Goal: Information Seeking & Learning: Check status

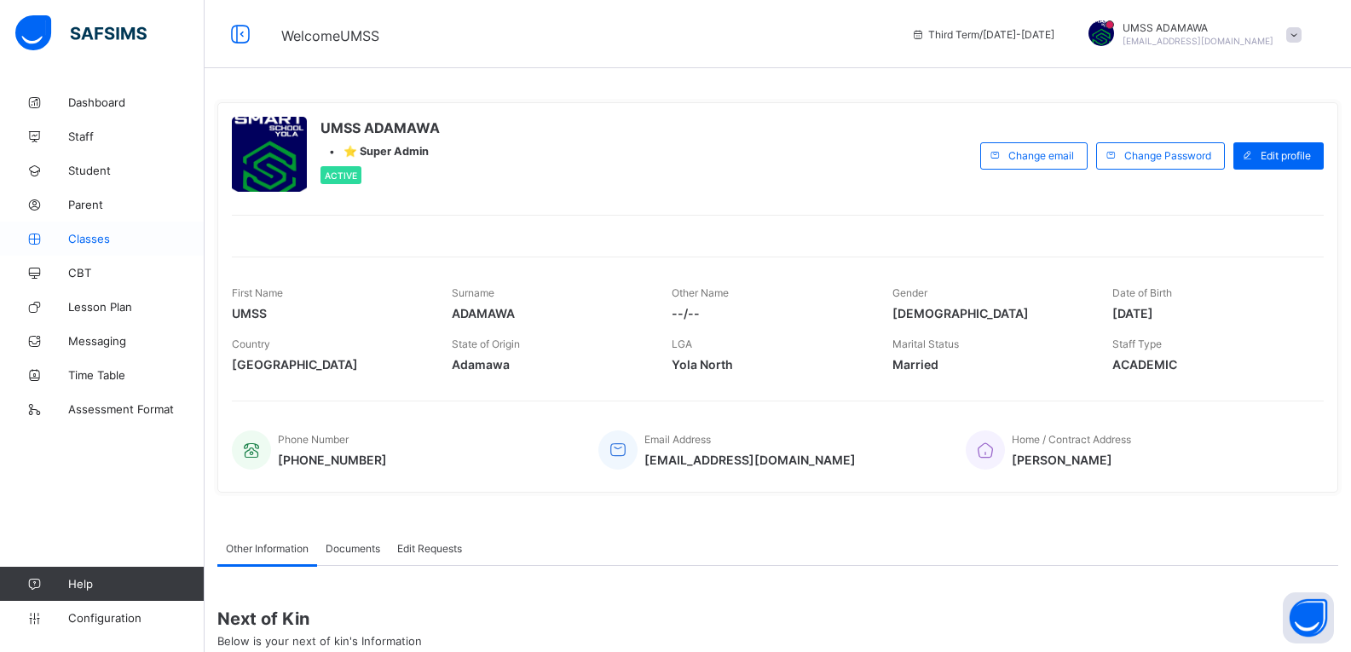
click at [84, 240] on span "Classes" at bounding box center [136, 239] width 136 height 14
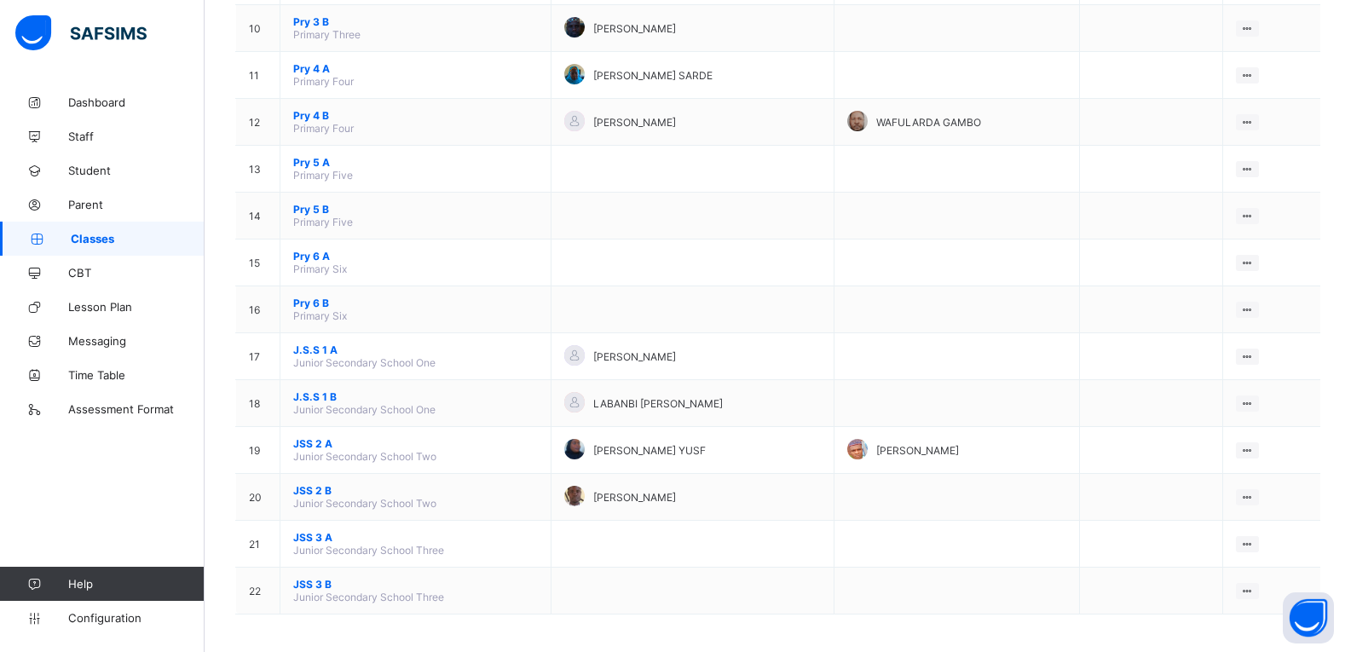
scroll to position [622, 0]
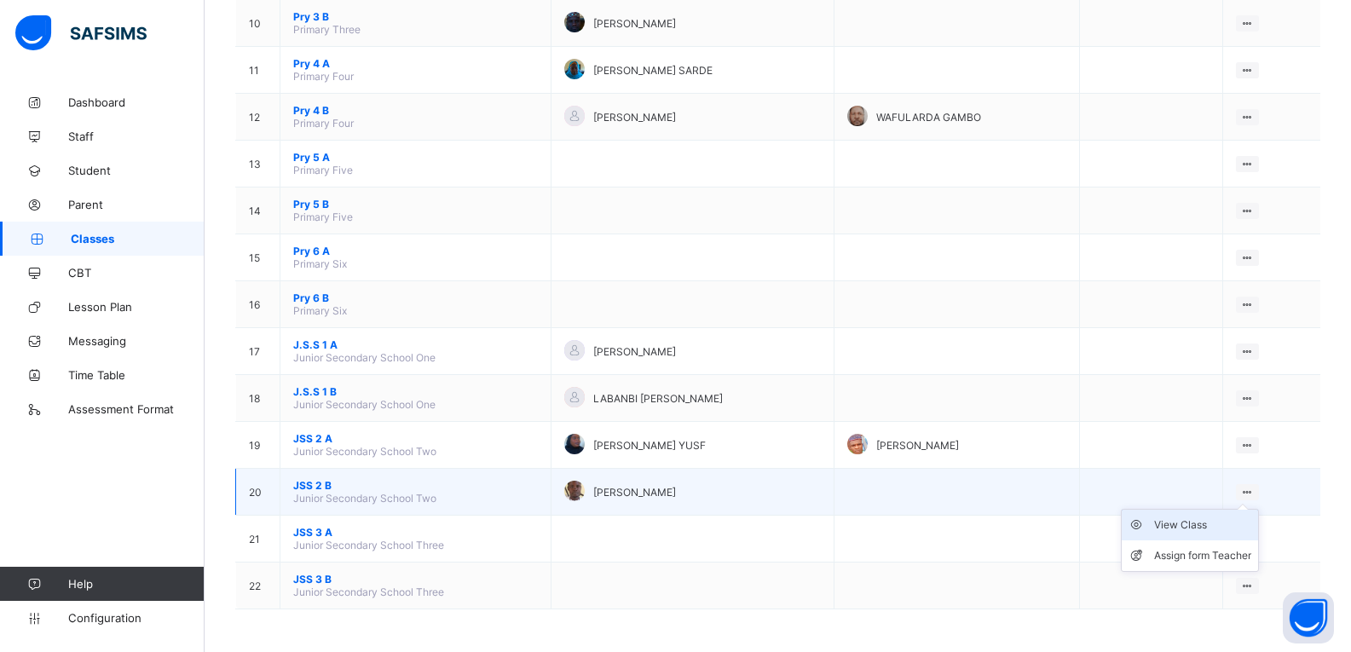
click at [1228, 523] on div "View Class" at bounding box center [1202, 525] width 97 height 17
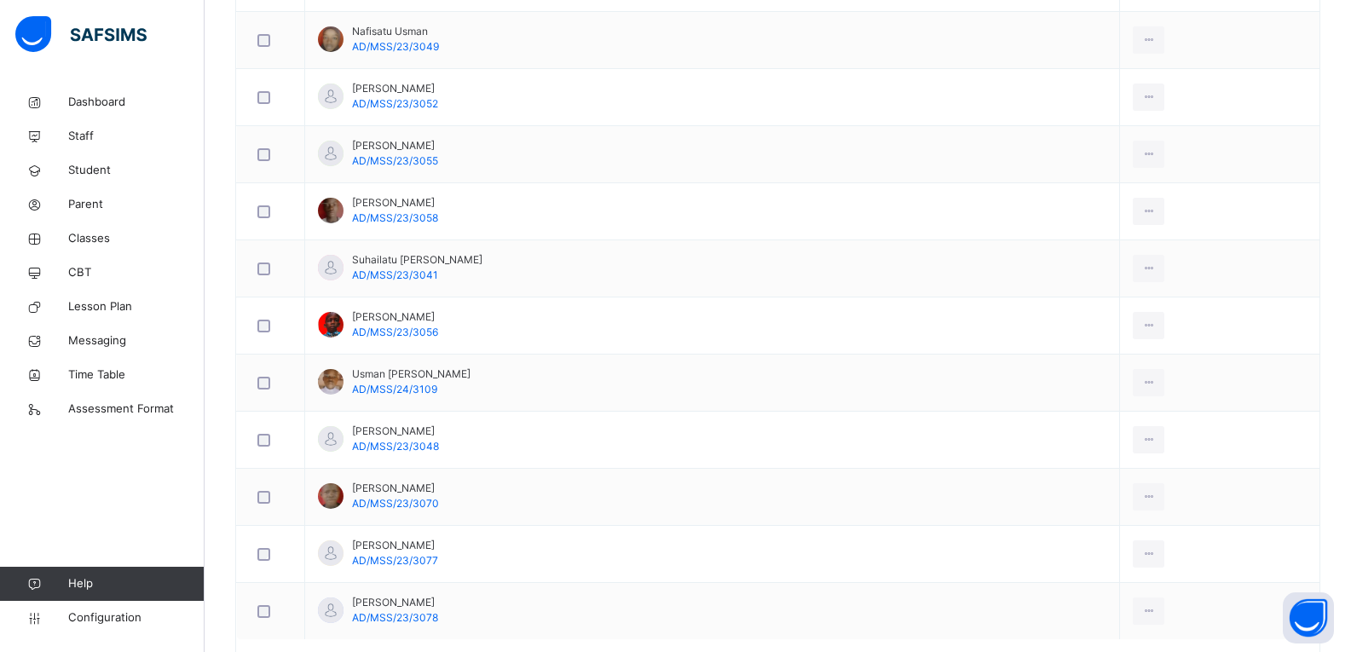
scroll to position [2513, 0]
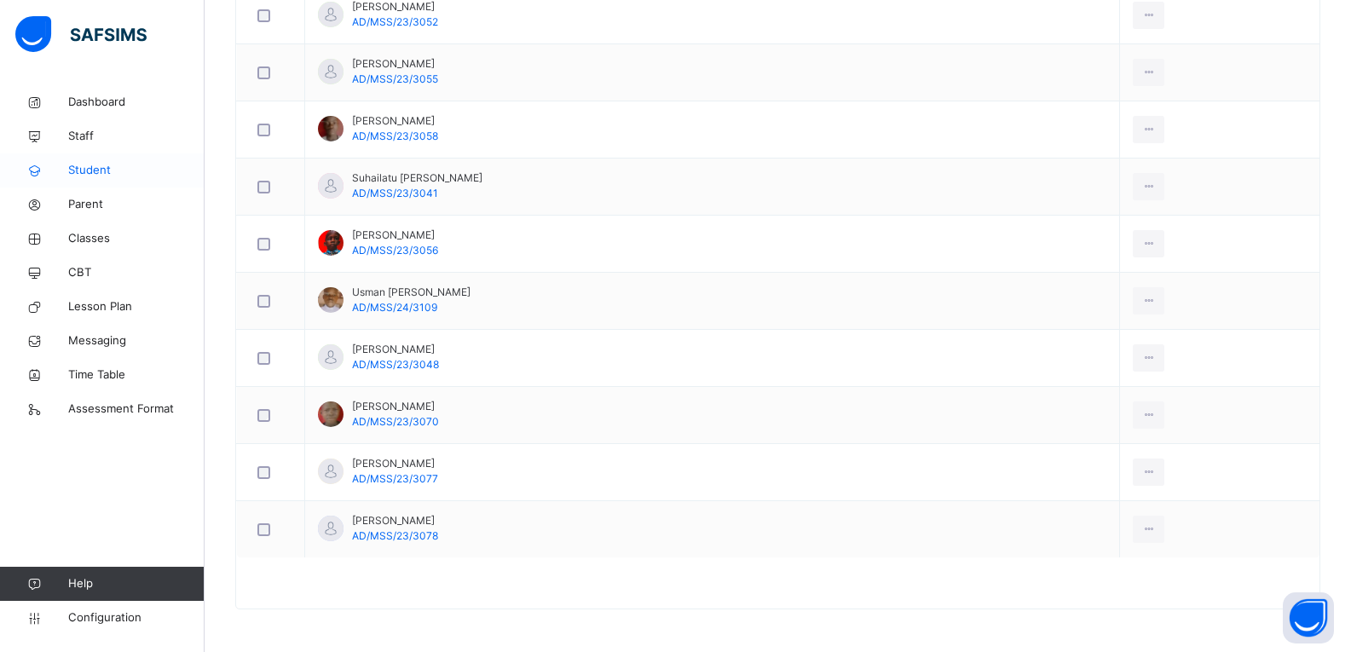
click at [91, 163] on span "Student" at bounding box center [136, 170] width 136 height 17
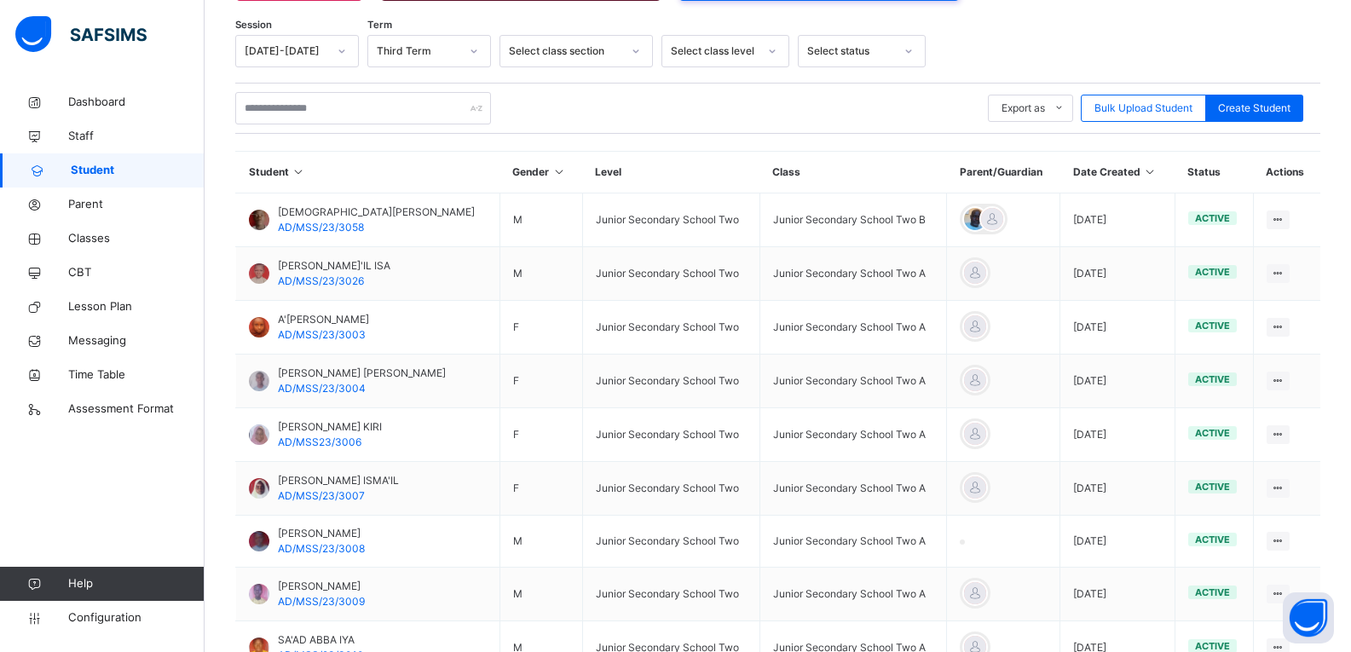
scroll to position [266, 0]
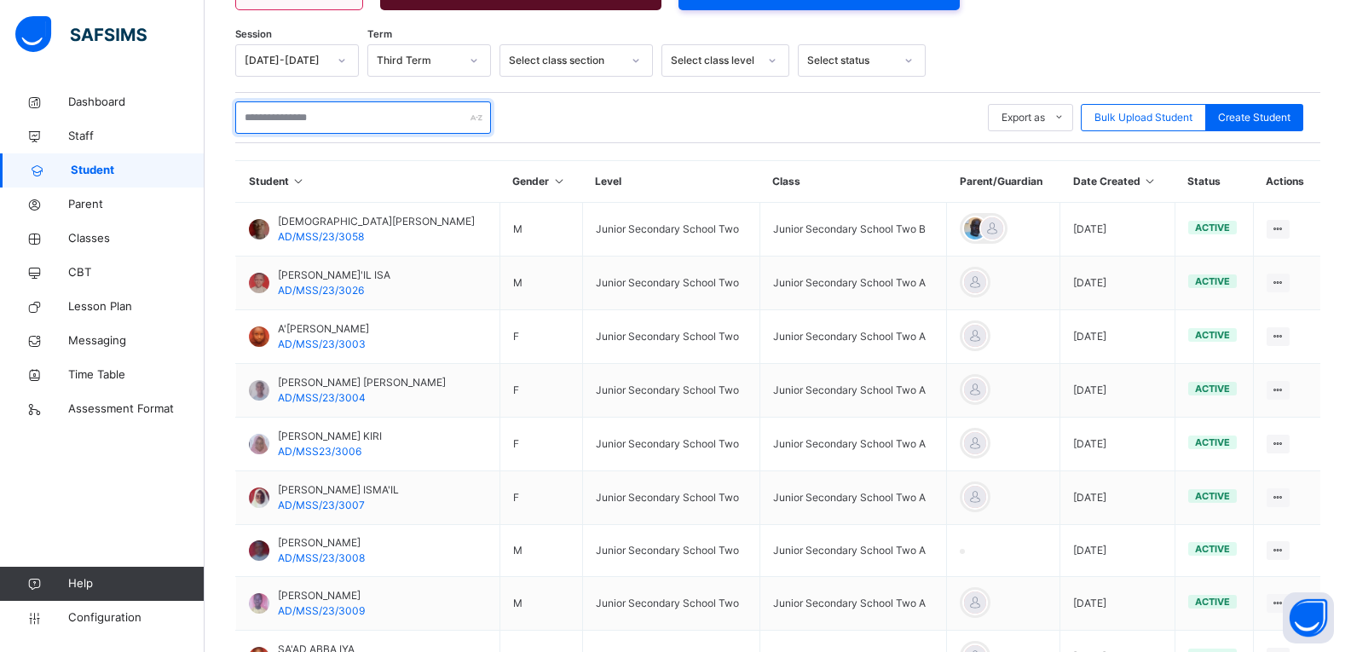
click at [292, 124] on input "text" at bounding box center [363, 117] width 256 height 32
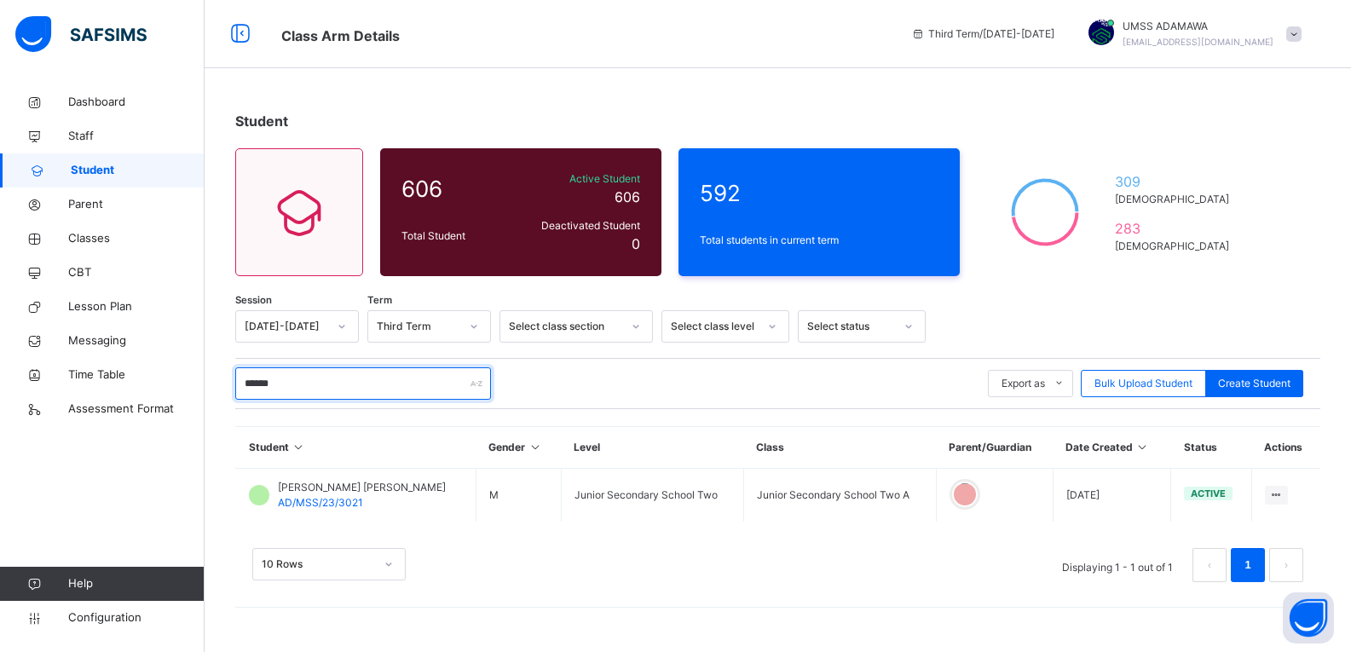
scroll to position [0, 0]
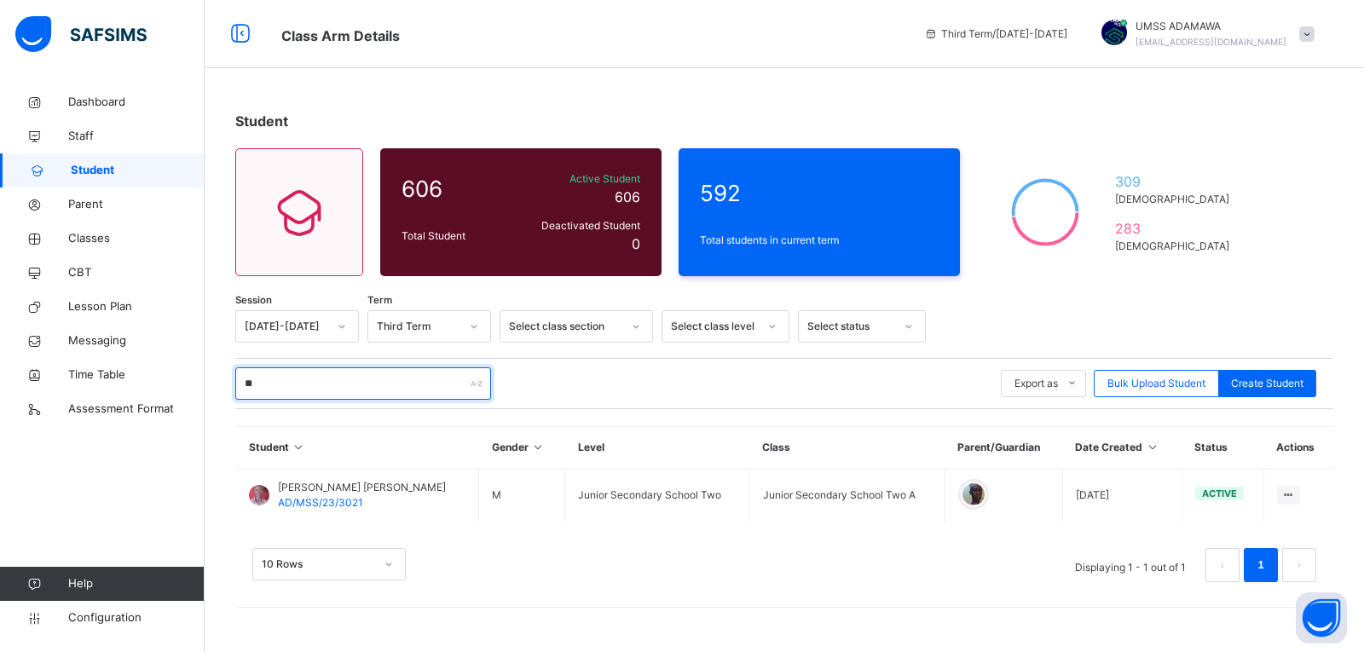
type input "*"
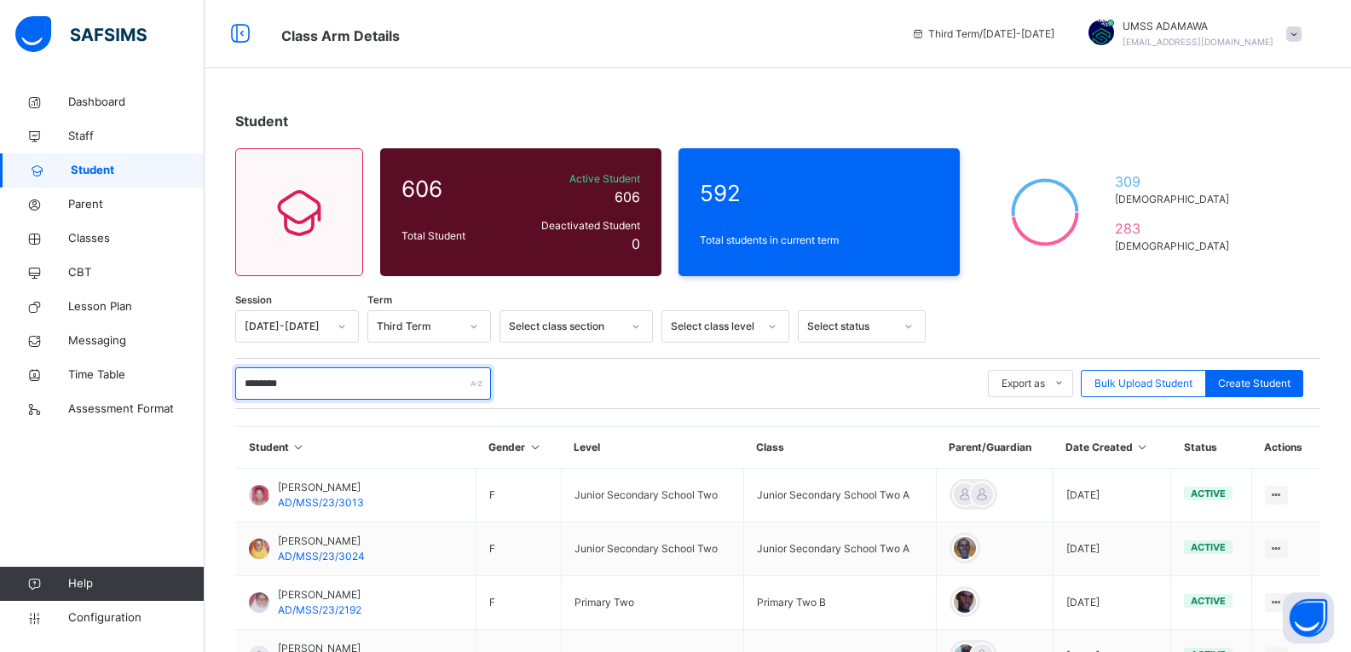
type input "*******"
click at [1302, 34] on span at bounding box center [1293, 33] width 15 height 15
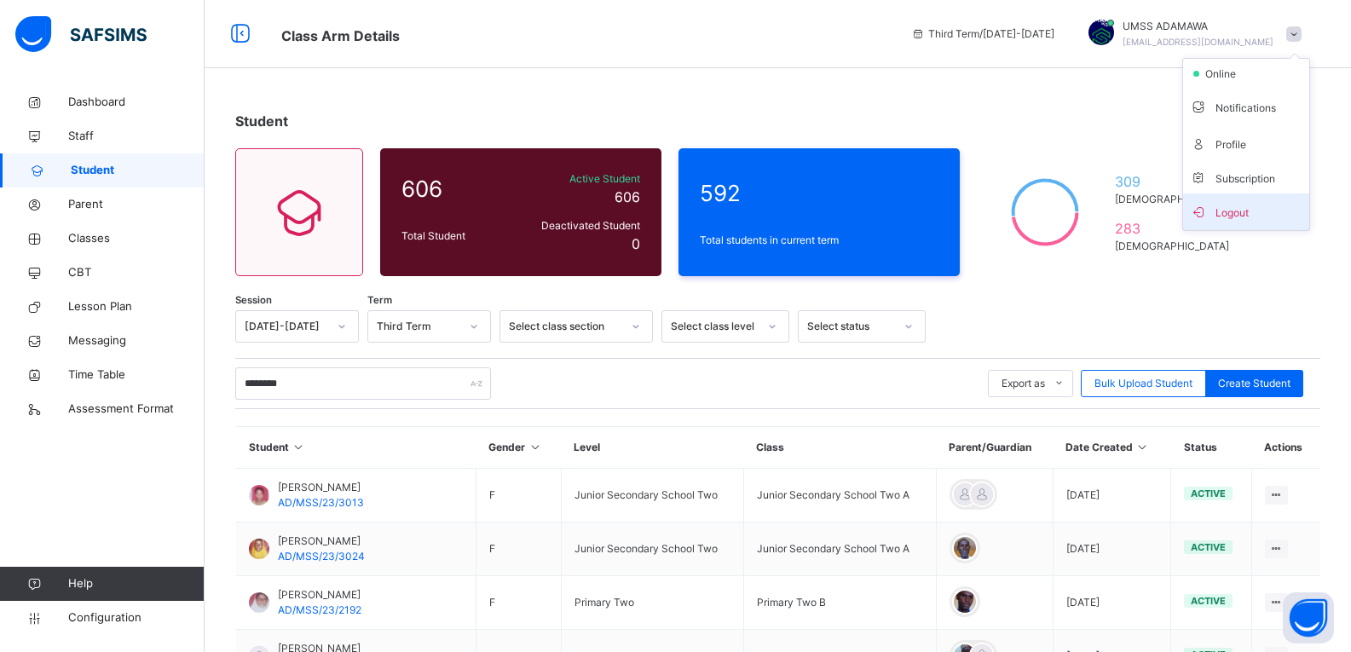
click at [1244, 207] on span "Logout" at bounding box center [1246, 211] width 113 height 23
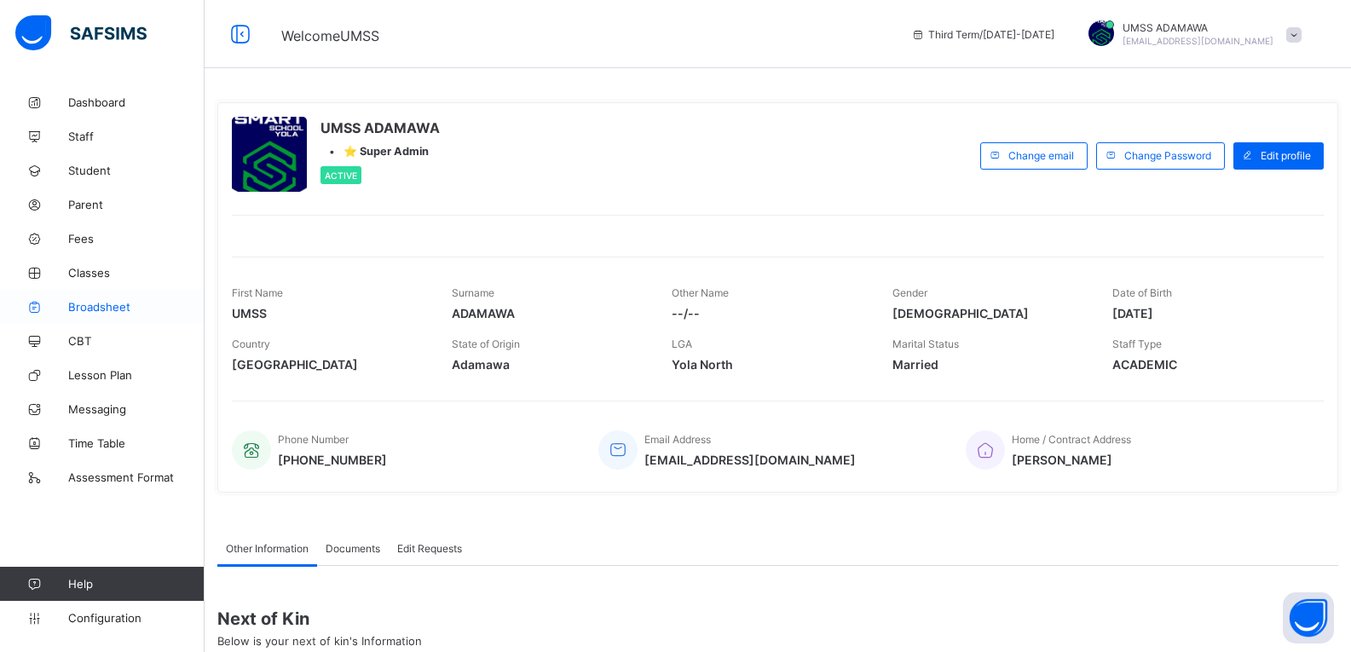
click at [120, 311] on span "Broadsheet" at bounding box center [136, 307] width 136 height 14
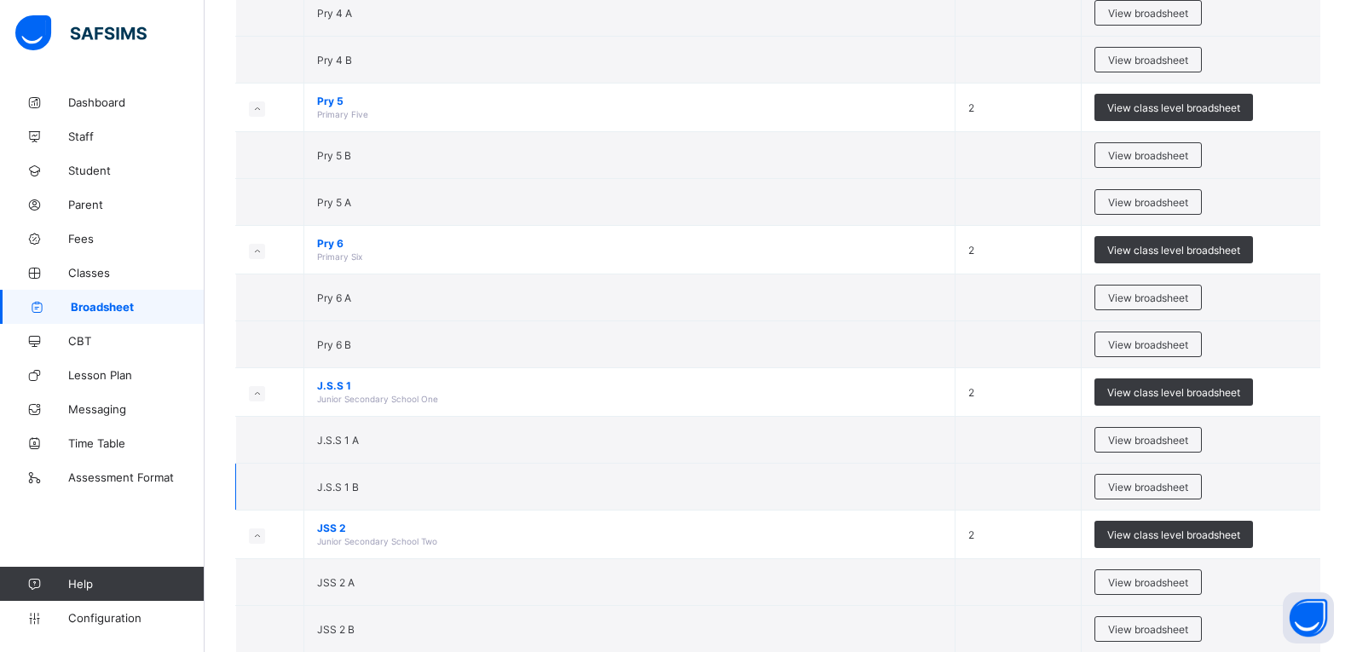
scroll to position [974, 0]
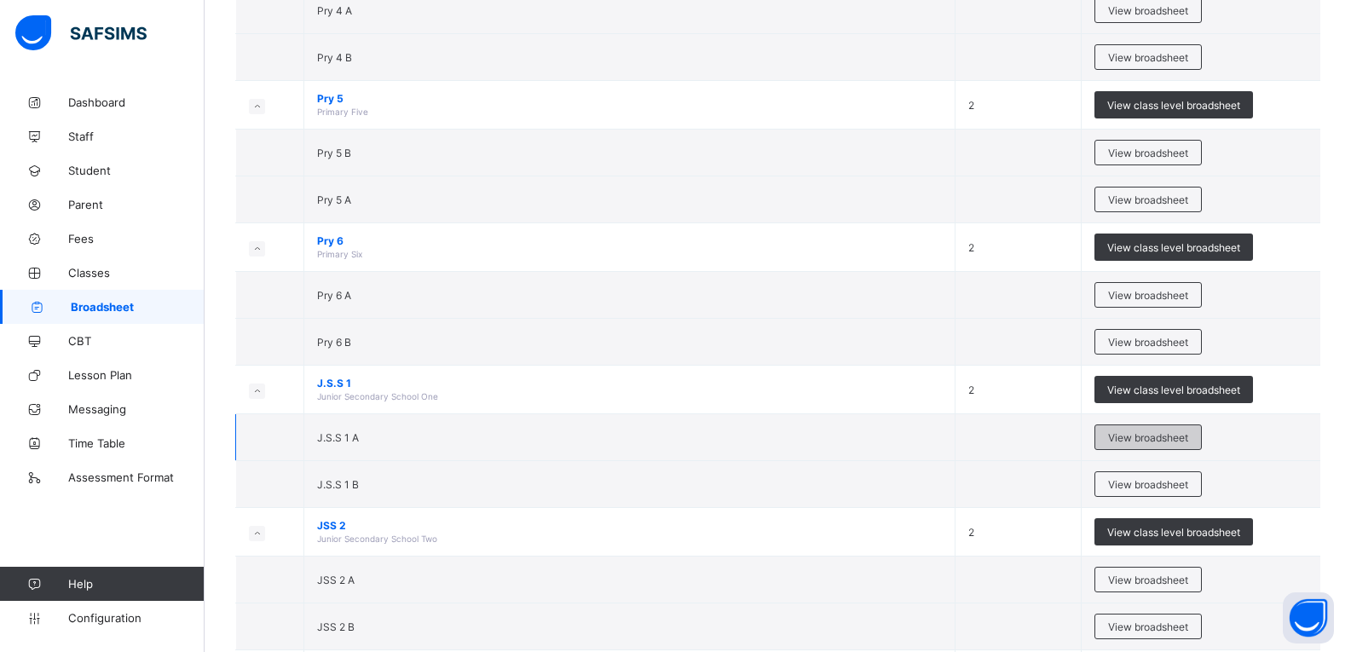
click at [1149, 440] on span "View broadsheet" at bounding box center [1148, 437] width 80 height 13
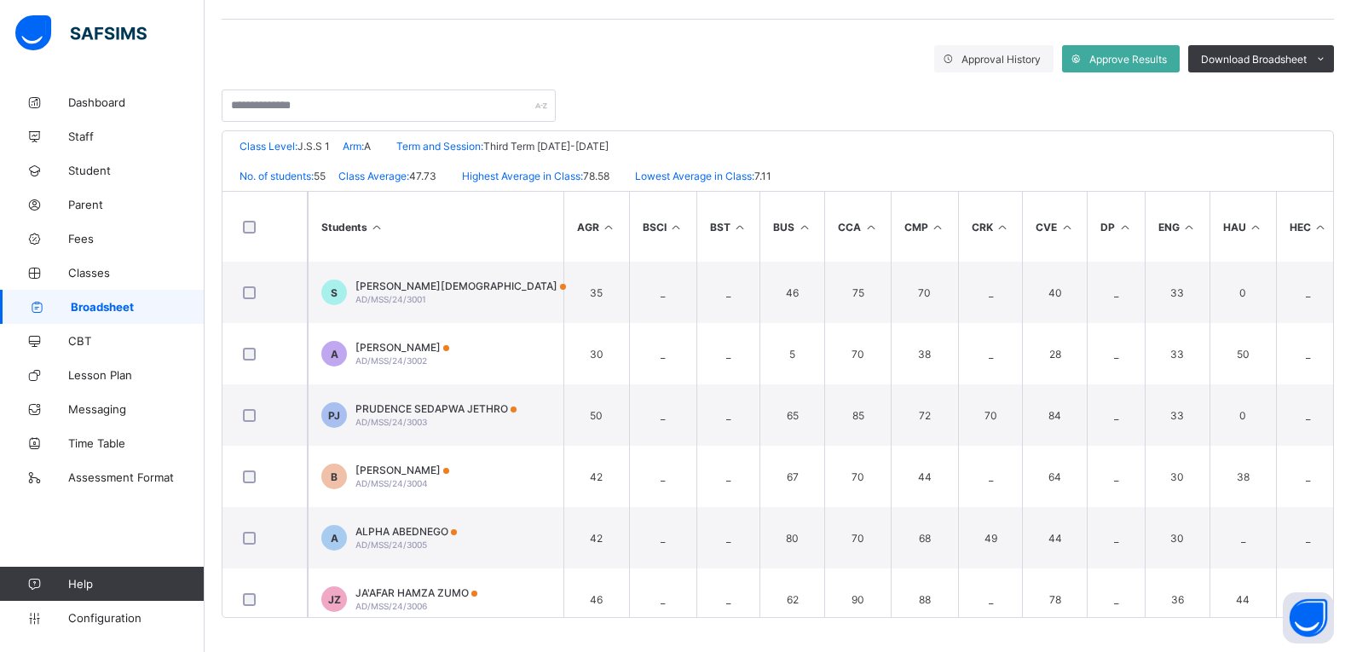
click at [1233, 173] on div "No. of students: 55 Class Average: 47.73 Highest Average in Class: 78.58 Lowest…" at bounding box center [777, 176] width 1111 height 30
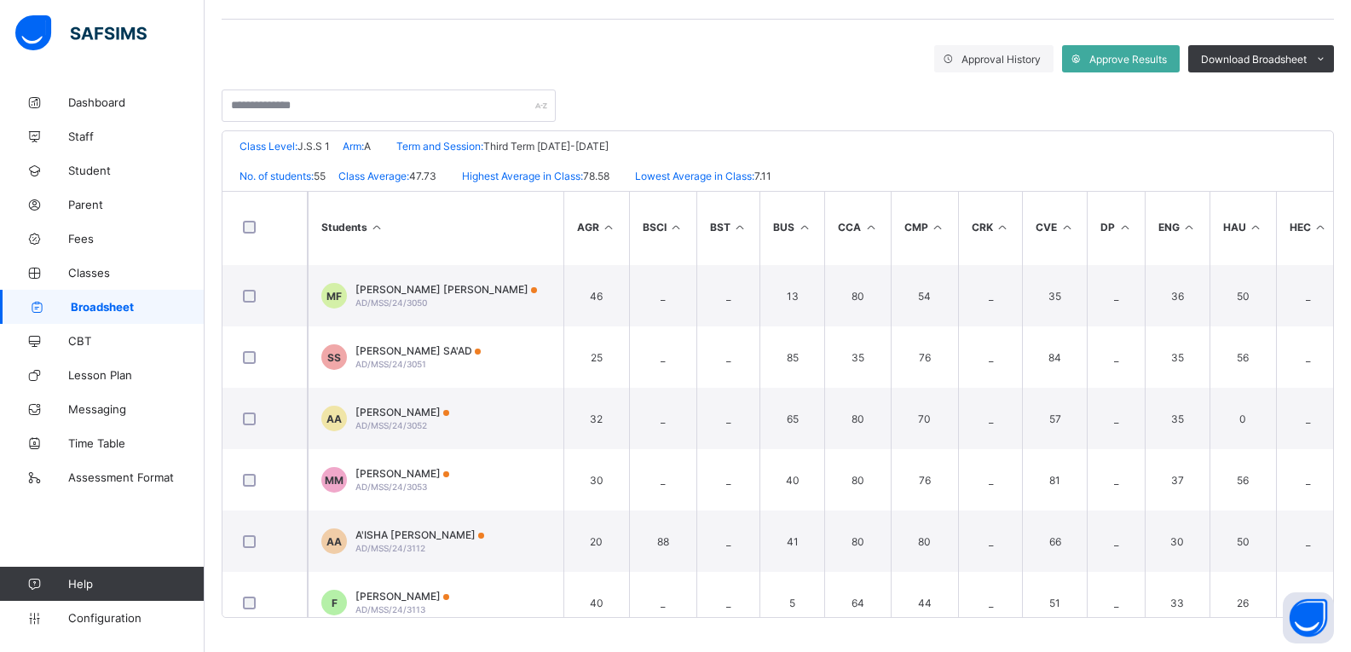
scroll to position [3027, 0]
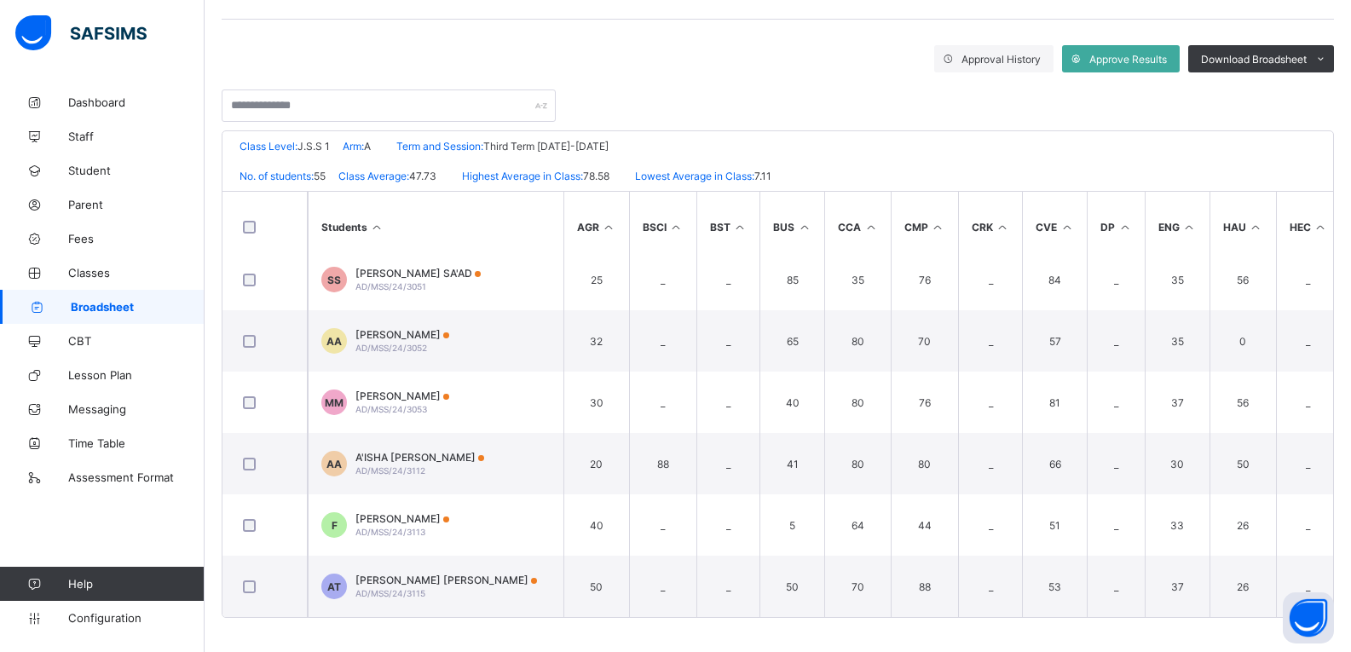
click at [129, 303] on span "Broadsheet" at bounding box center [138, 307] width 134 height 14
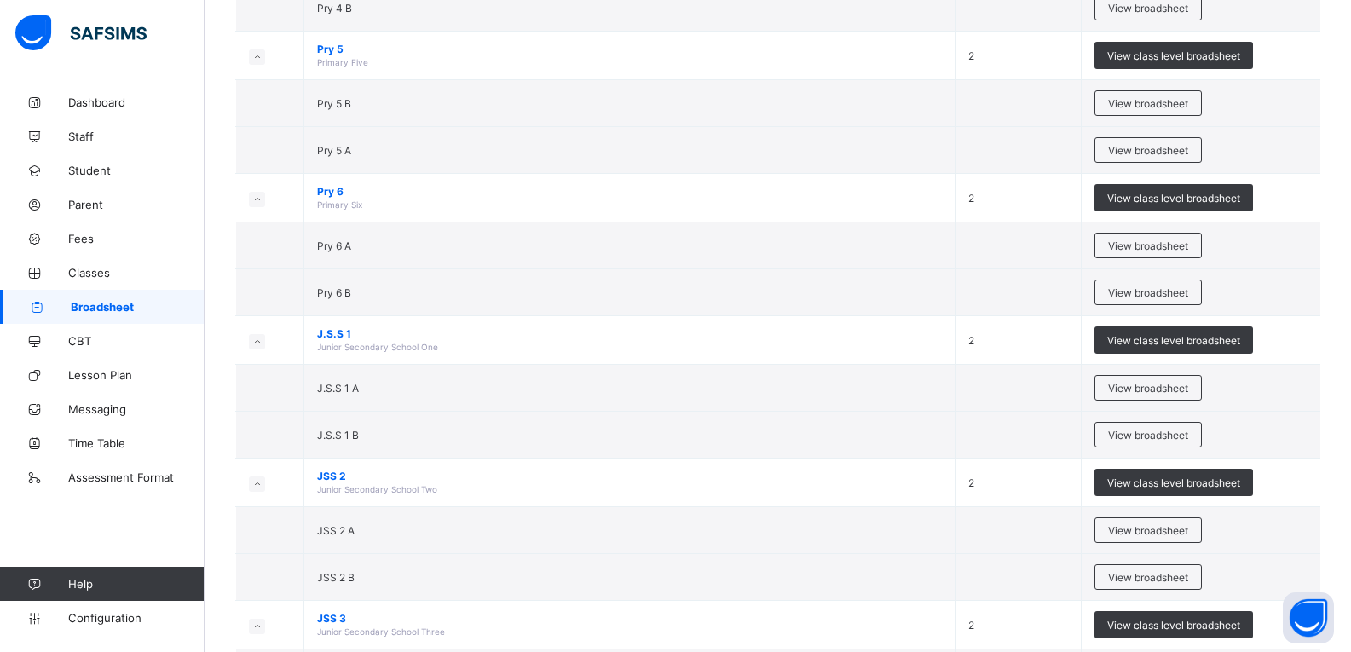
scroll to position [1028, 0]
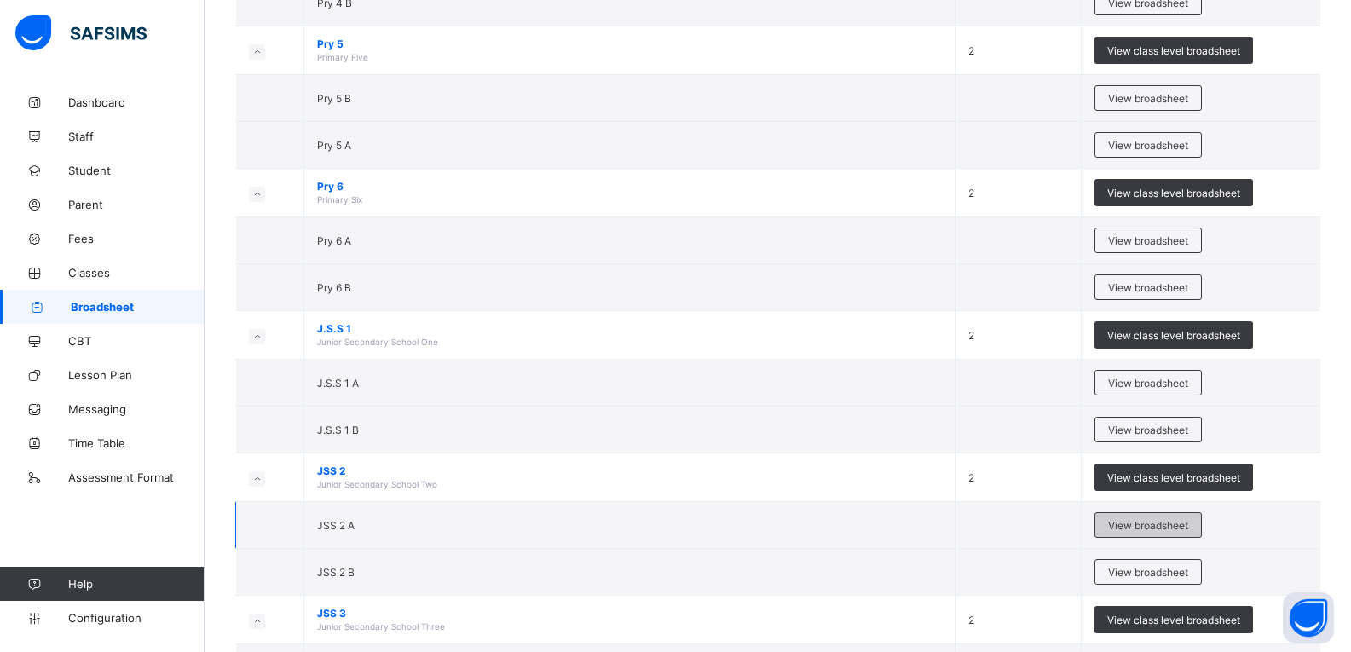
click at [1183, 523] on span "View broadsheet" at bounding box center [1148, 525] width 80 height 13
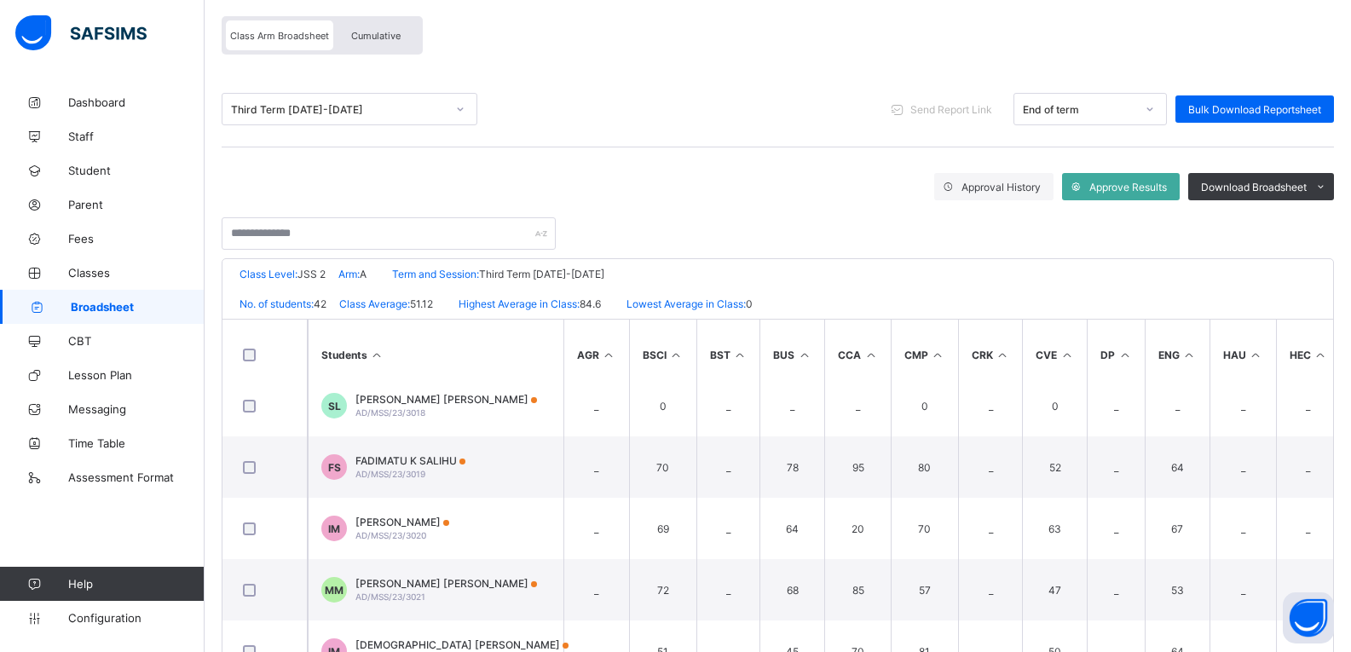
scroll to position [1063, 0]
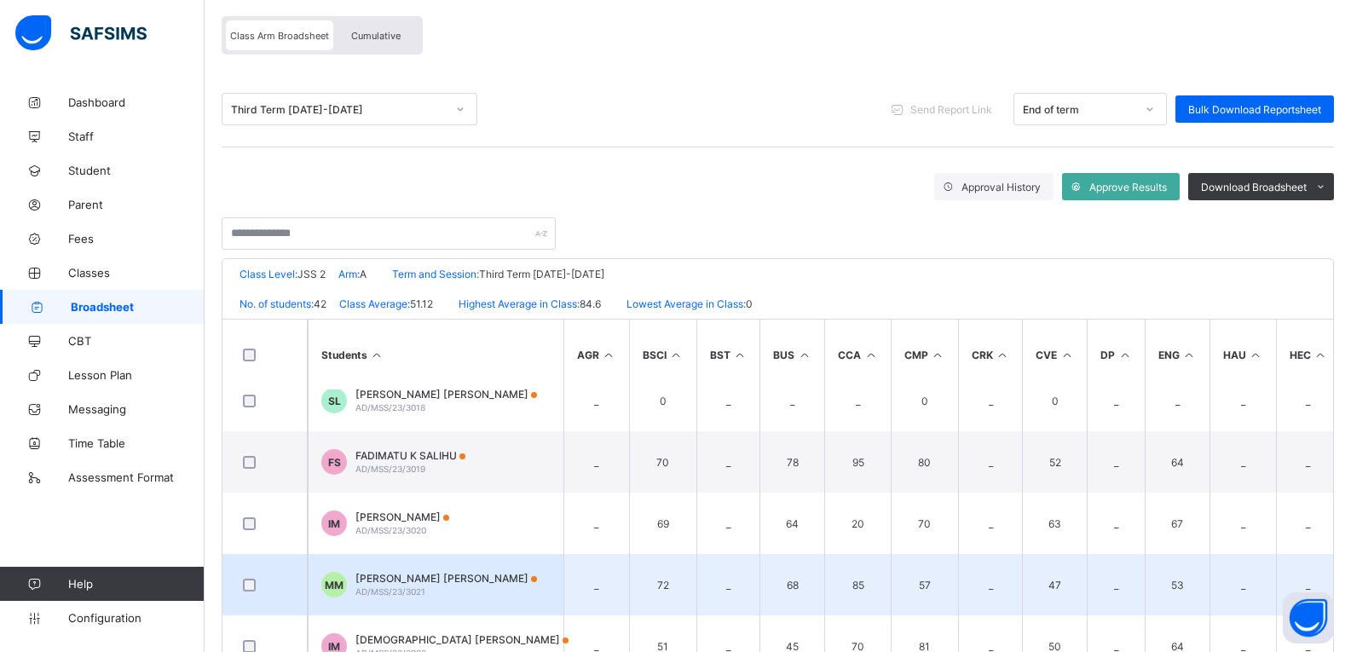
click at [488, 577] on span "[PERSON_NAME] [PERSON_NAME]" at bounding box center [446, 578] width 182 height 13
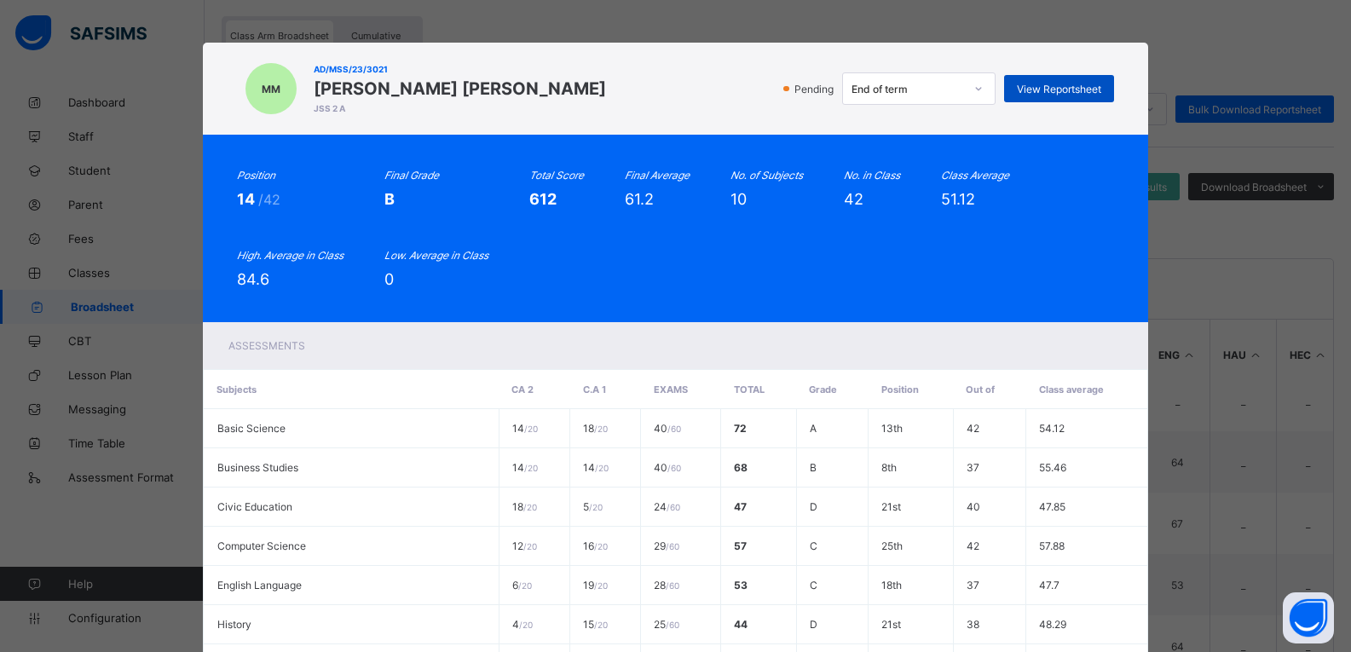
click at [1074, 95] on span "View Reportsheet" at bounding box center [1059, 89] width 84 height 13
click at [1073, 238] on div "Position 14 /42 Final Grade B Total Score 612 Final Average 61.2 No. of Subject…" at bounding box center [676, 228] width 878 height 119
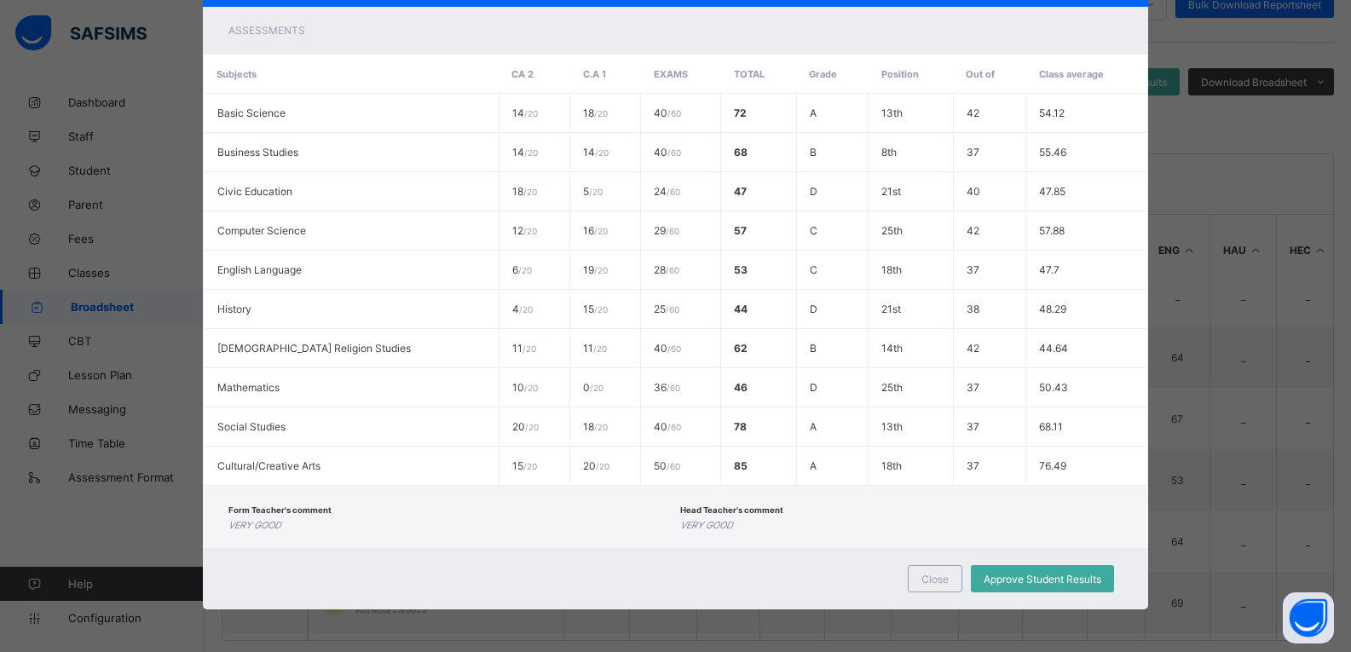
scroll to position [269, 0]
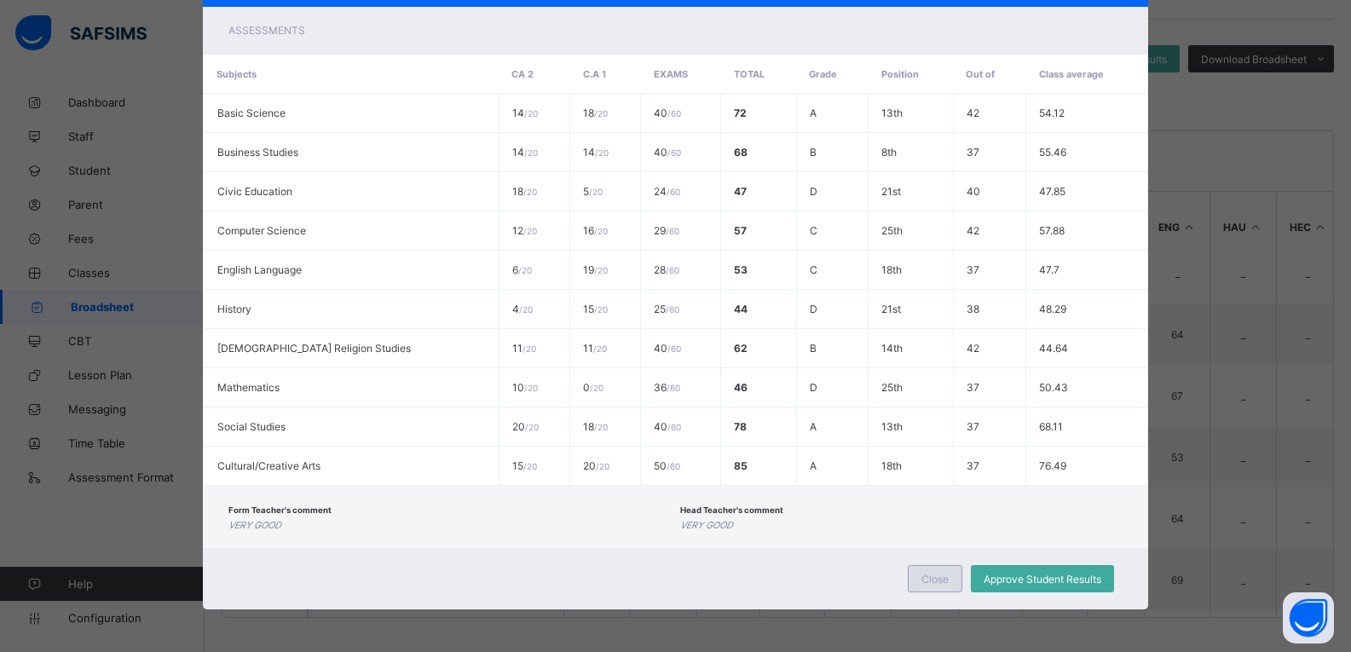
click at [930, 591] on div "Close" at bounding box center [935, 578] width 55 height 27
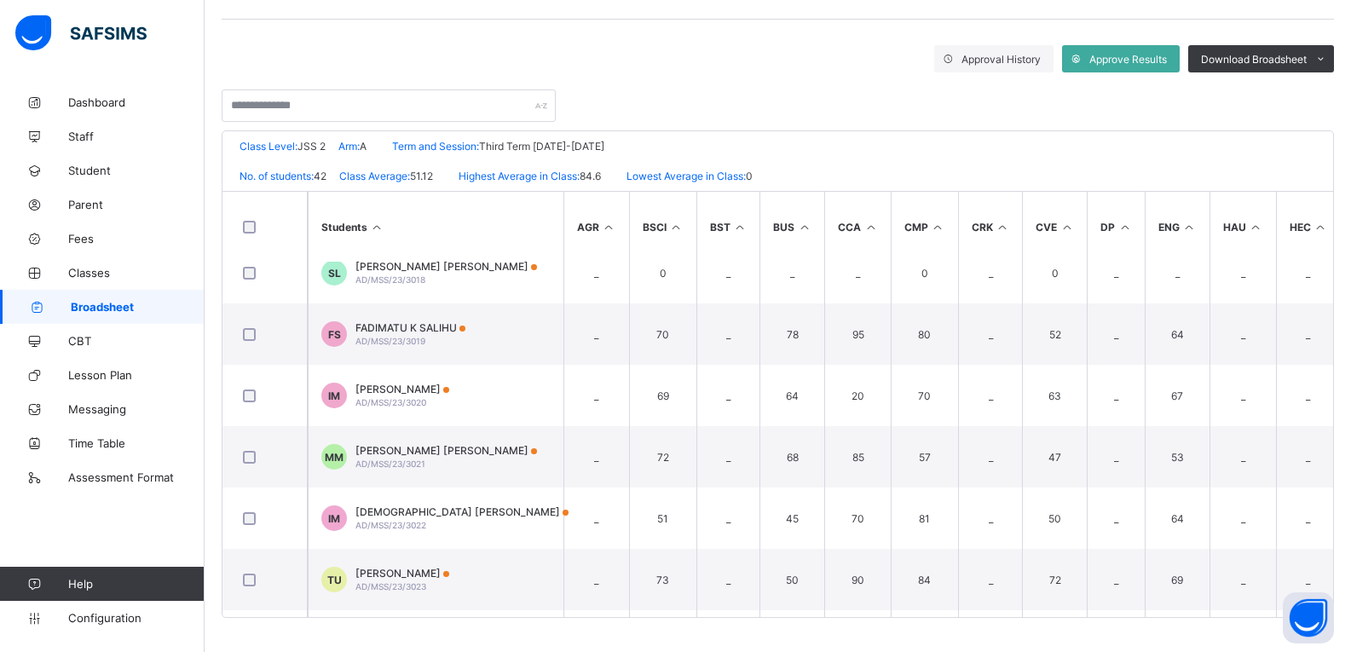
click at [128, 308] on span "Broadsheet" at bounding box center [138, 307] width 134 height 14
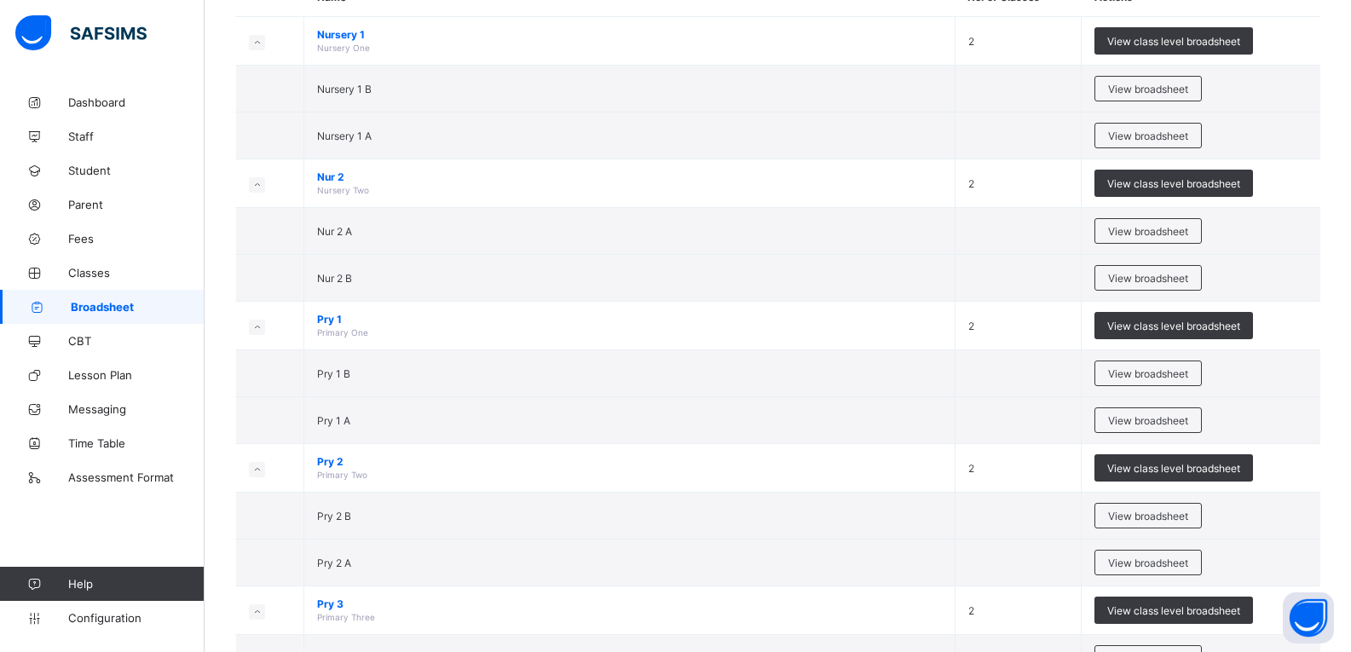
scroll to position [196, 0]
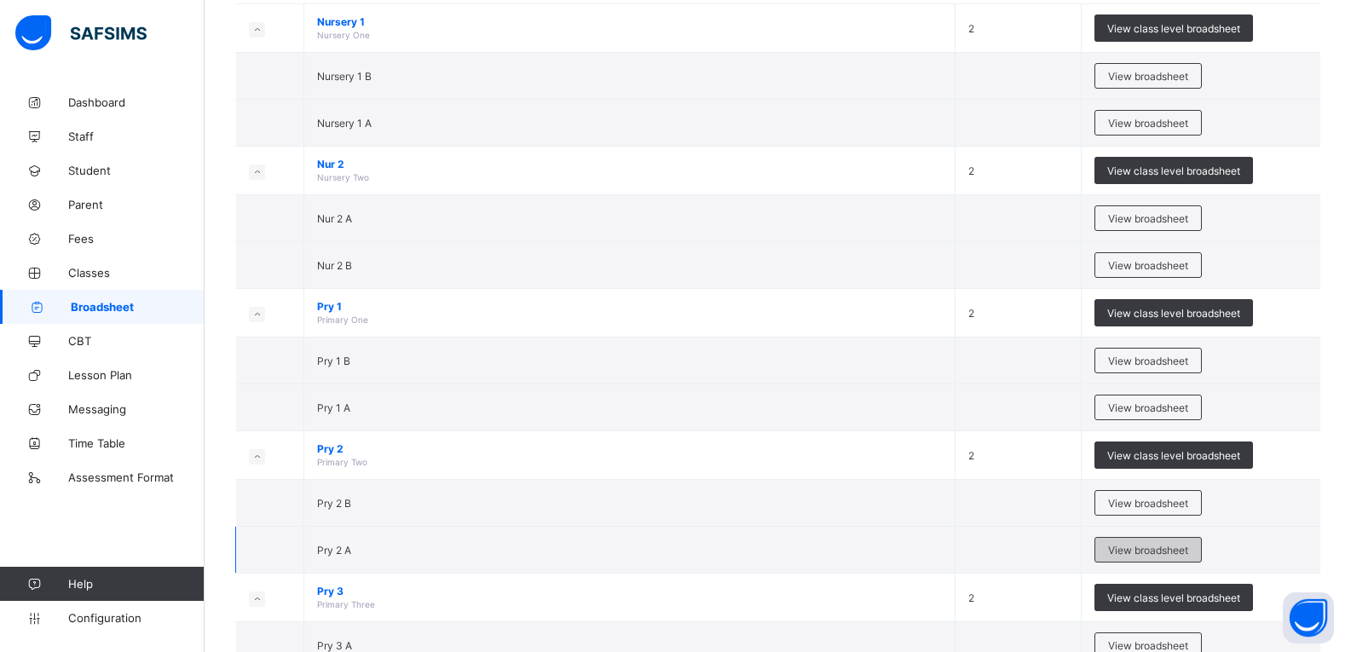
click at [1187, 548] on span "View broadsheet" at bounding box center [1148, 550] width 80 height 13
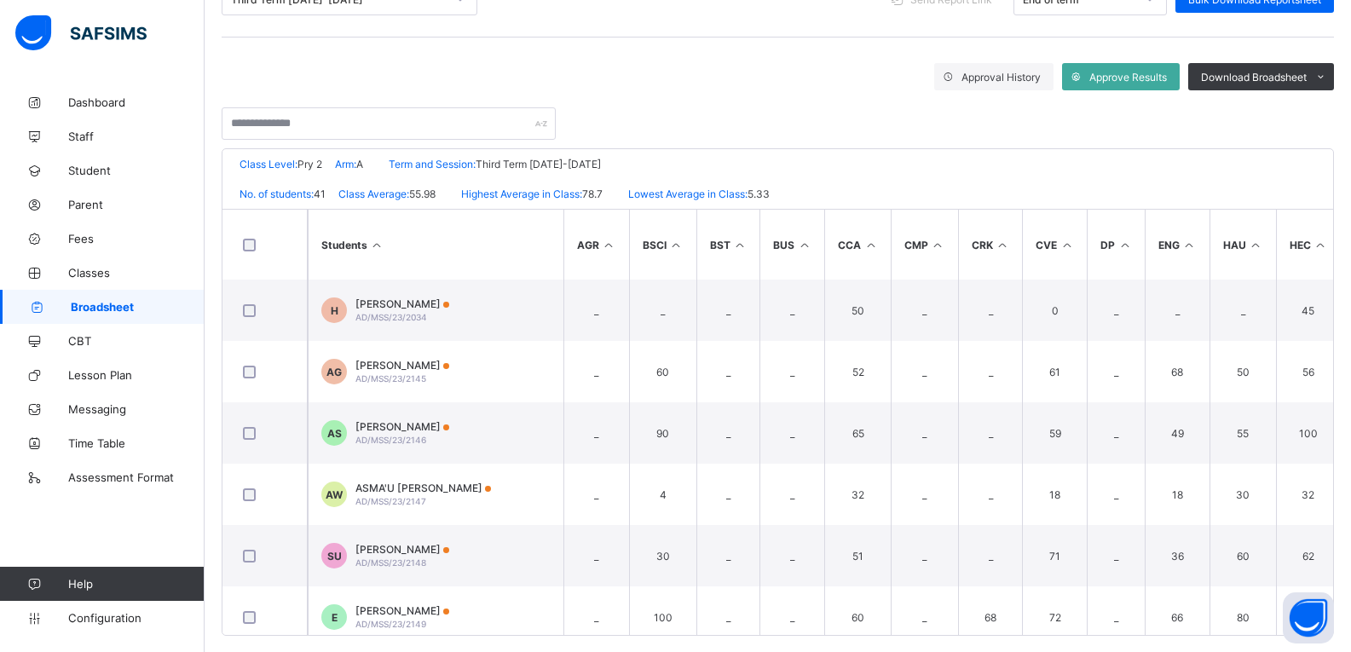
scroll to position [269, 0]
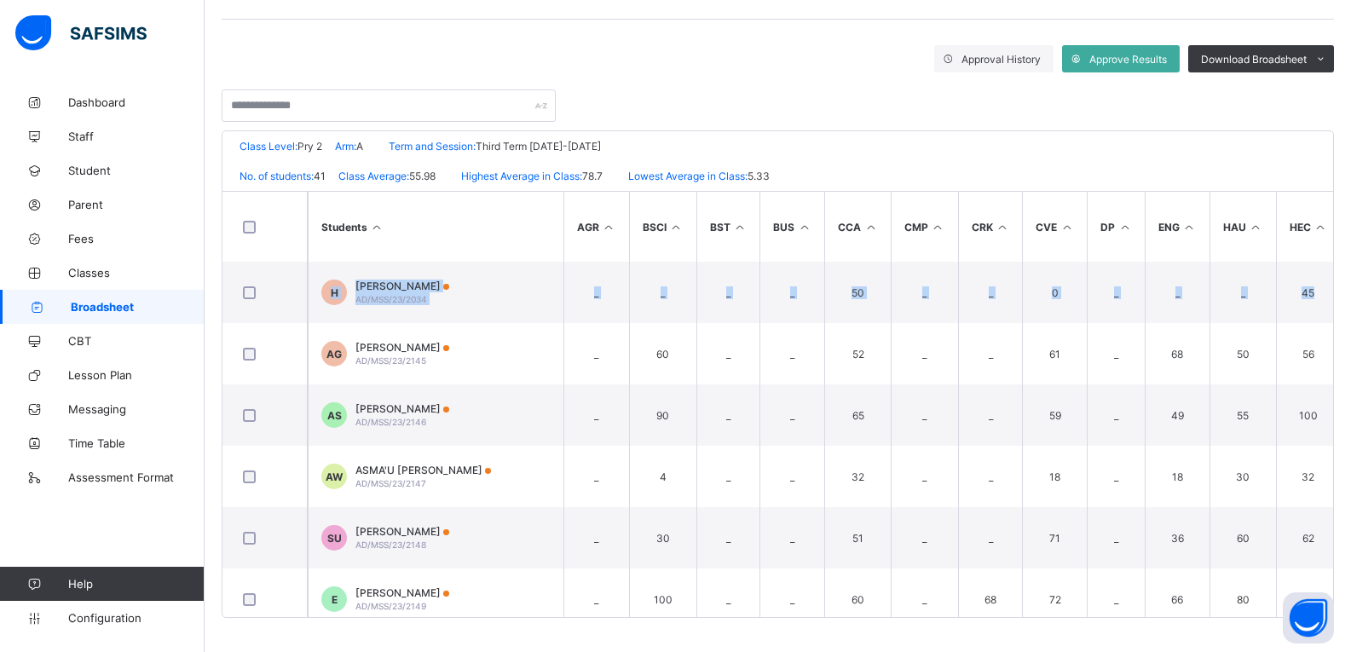
drag, startPoint x: 1346, startPoint y: 241, endPoint x: 1350, endPoint y: 278, distance: 36.9
click at [1350, 278] on div "Broadsheet / Pry 2 A Class Arm Broadsheet Cumulative Third Term 2024-2025 Send …" at bounding box center [778, 234] width 1147 height 836
click at [1347, 136] on div "Broadsheet / Pry 2 A Class Arm Broadsheet Cumulative Third Term 2024-2025 Send …" at bounding box center [778, 234] width 1147 height 836
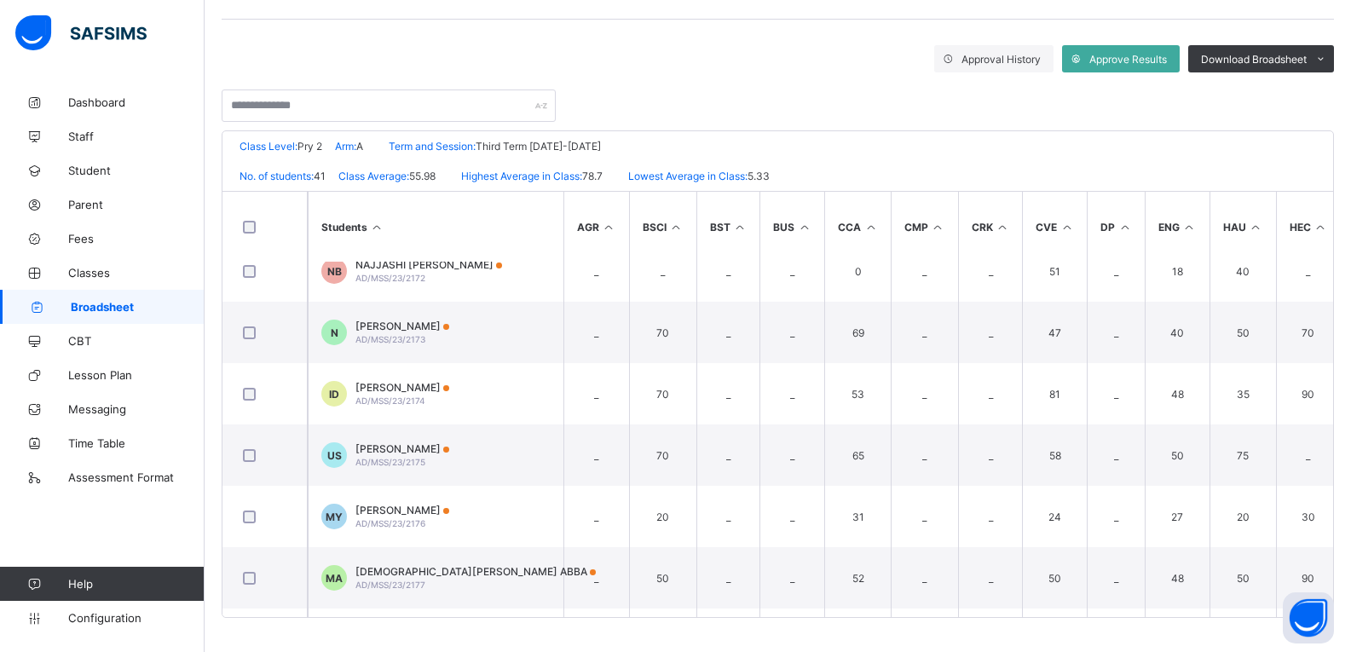
scroll to position [1673, 0]
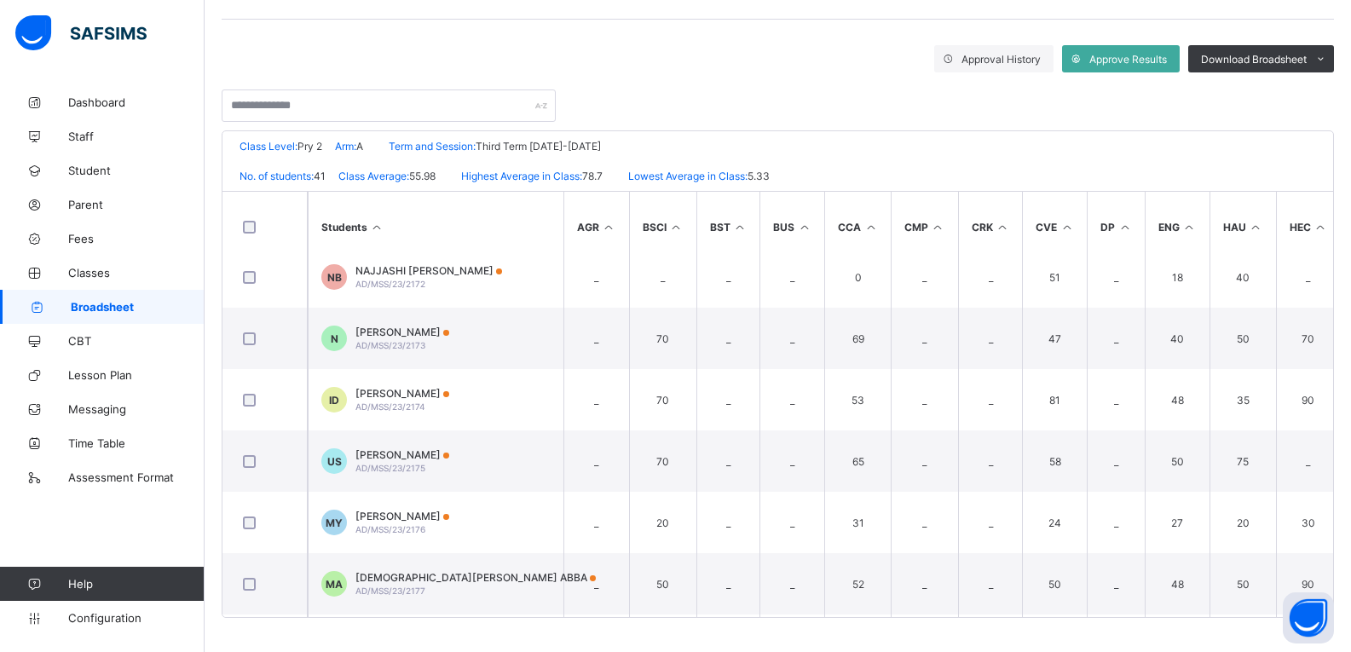
click at [115, 309] on span "Broadsheet" at bounding box center [138, 307] width 134 height 14
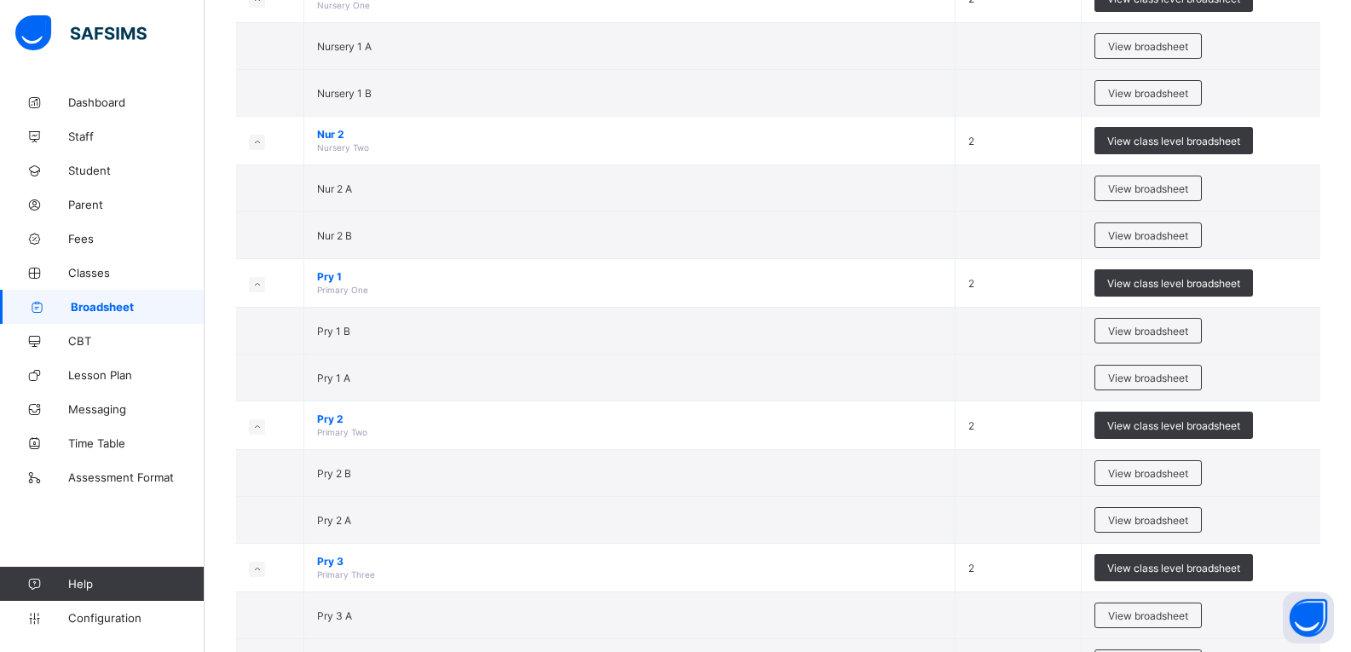
scroll to position [234, 0]
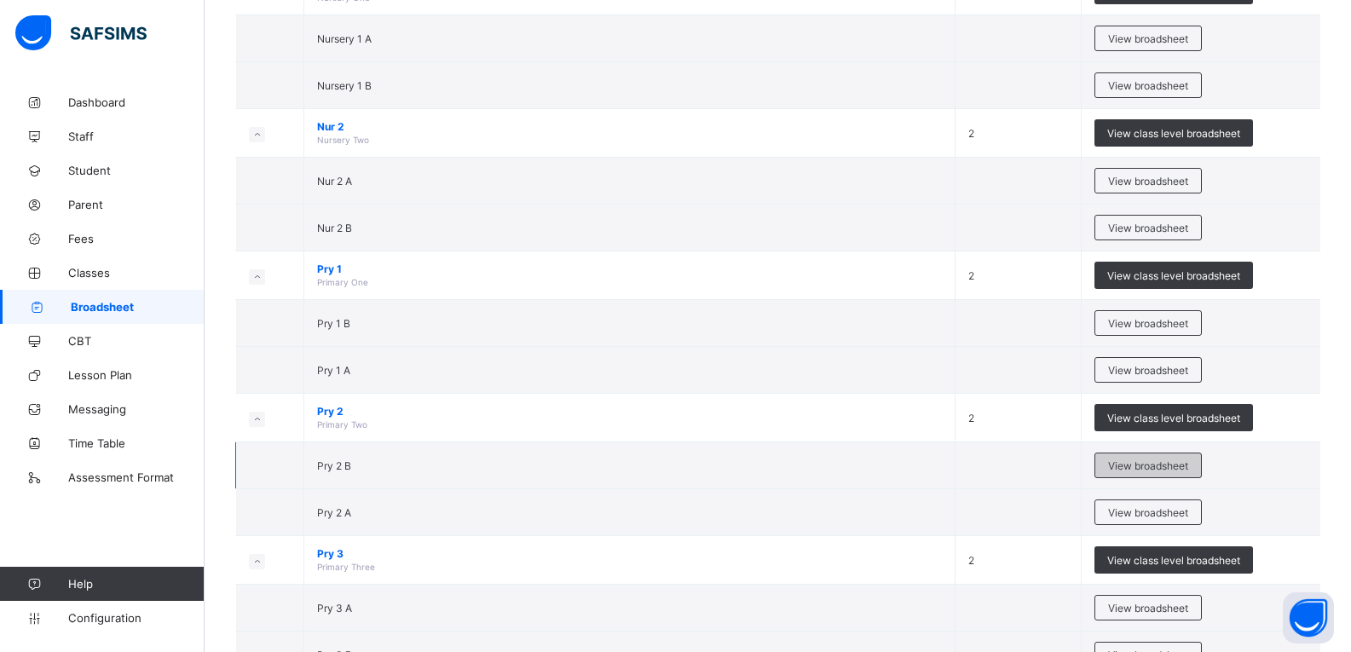
click at [1149, 463] on span "View broadsheet" at bounding box center [1148, 465] width 80 height 13
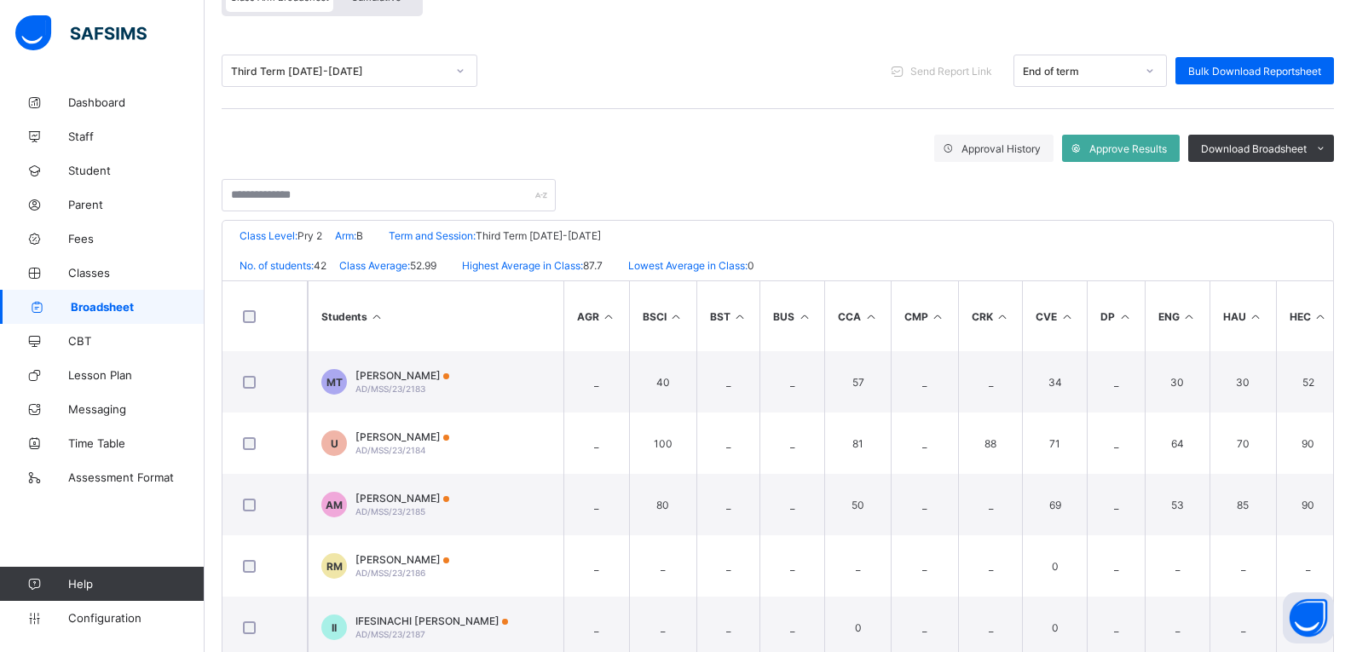
scroll to position [190, 0]
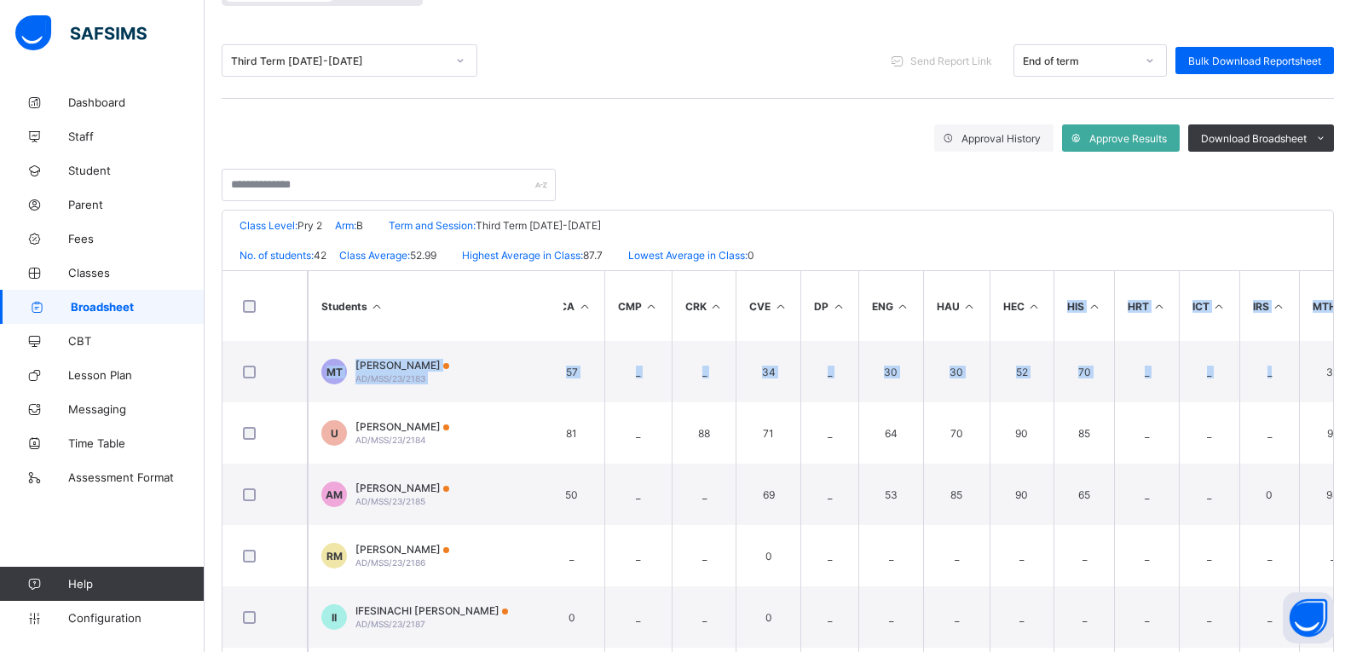
drag, startPoint x: 1348, startPoint y: 309, endPoint x: 1342, endPoint y: 344, distance: 36.3
click at [1342, 344] on div "Broadsheet / Pry 2 B Class Arm Broadsheet Cumulative Third Term 2024-2025 Send …" at bounding box center [778, 313] width 1147 height 836
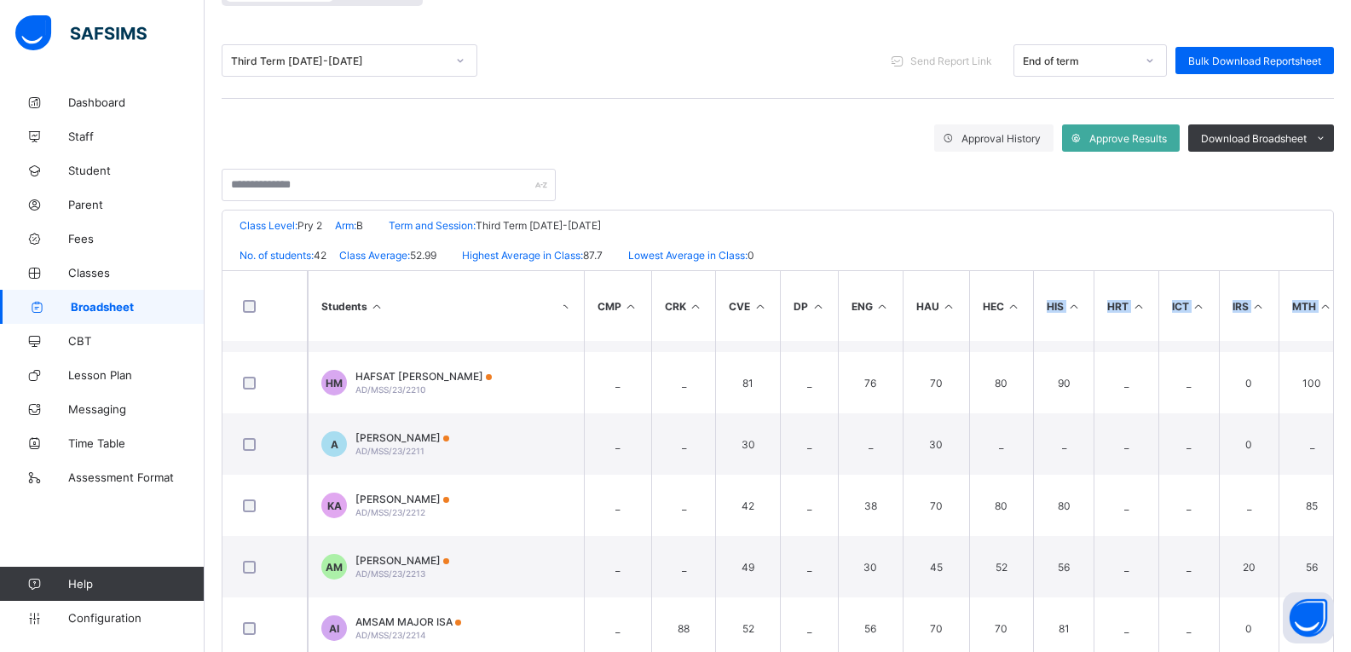
scroll to position [1651, 307]
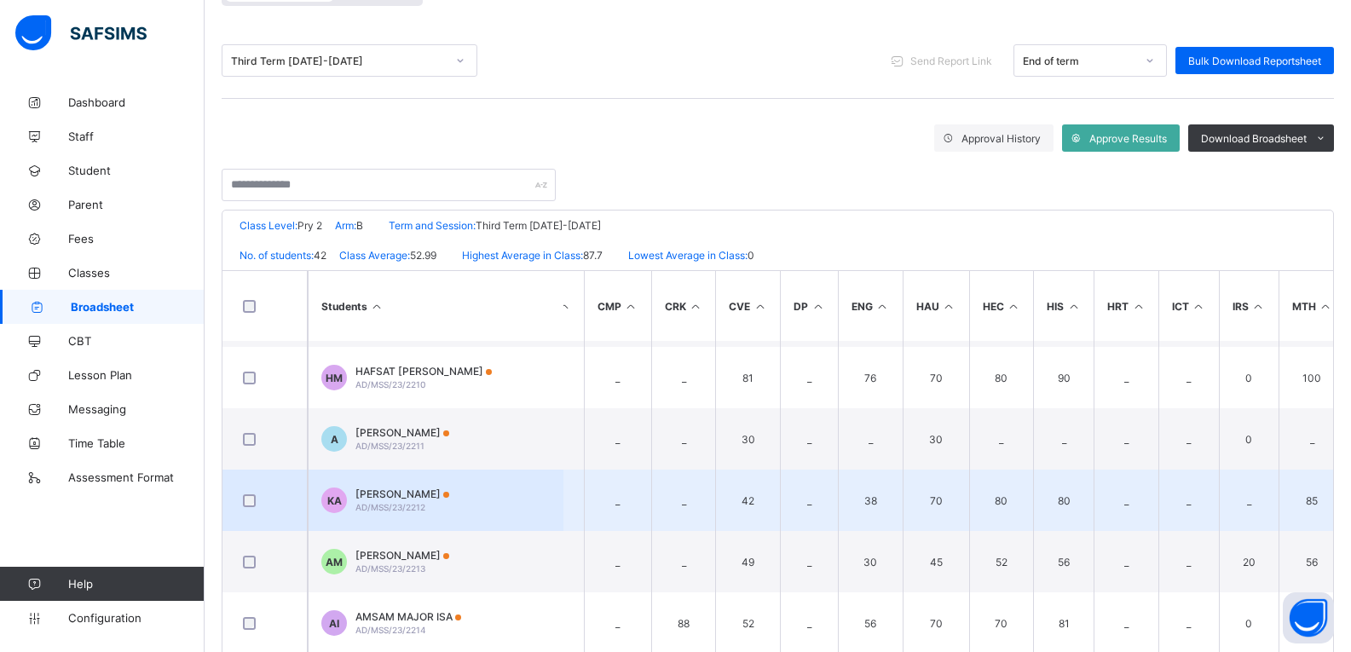
click at [449, 501] on div "KHADIJA MOHAMMED ADAMU AD/MSS/23/2212" at bounding box center [402, 501] width 94 height 26
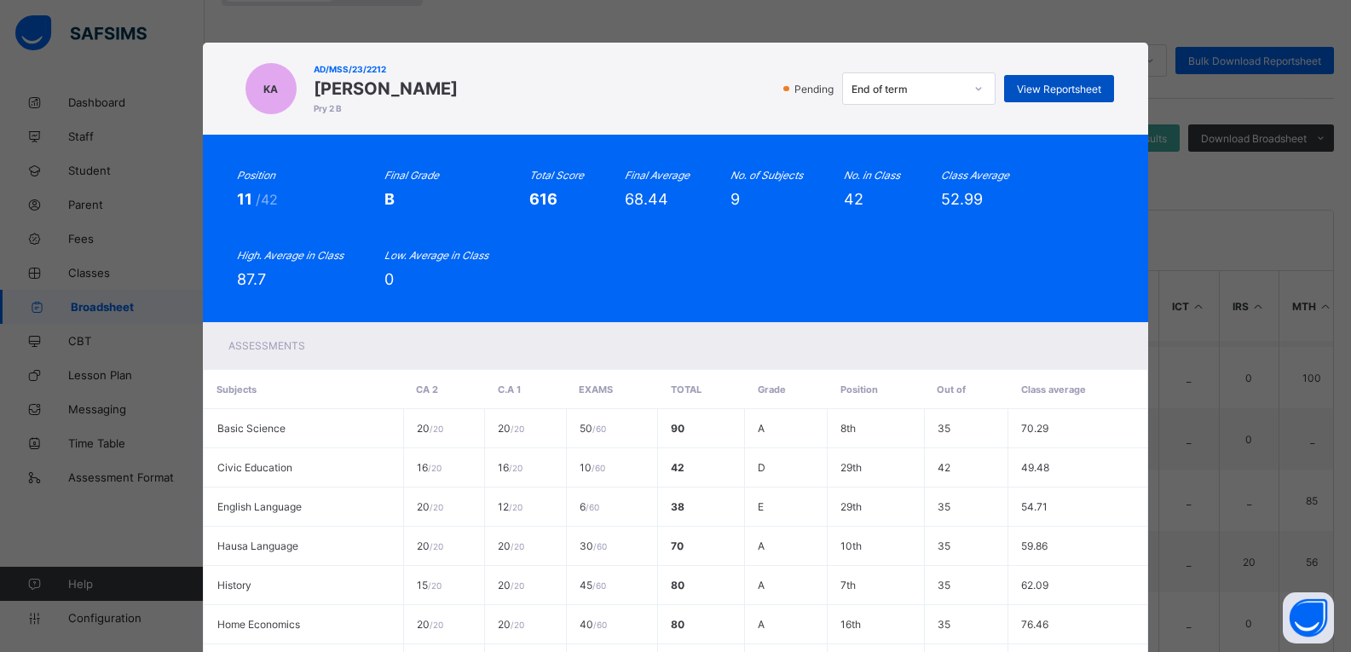
click at [1060, 84] on span "View Reportsheet" at bounding box center [1059, 89] width 84 height 13
click at [966, 142] on div "Position 11 /42 Final Grade B Total Score 616 Final Average 68.44 No. of Subjec…" at bounding box center [676, 229] width 946 height 188
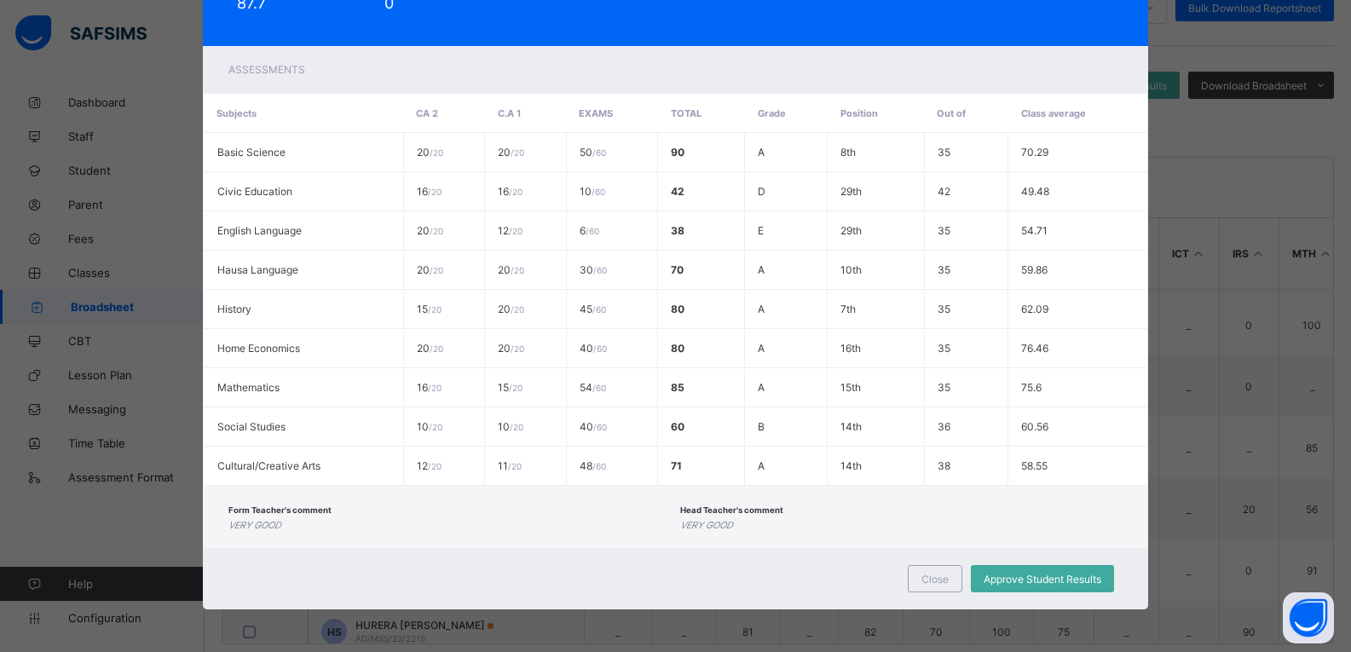
scroll to position [269, 0]
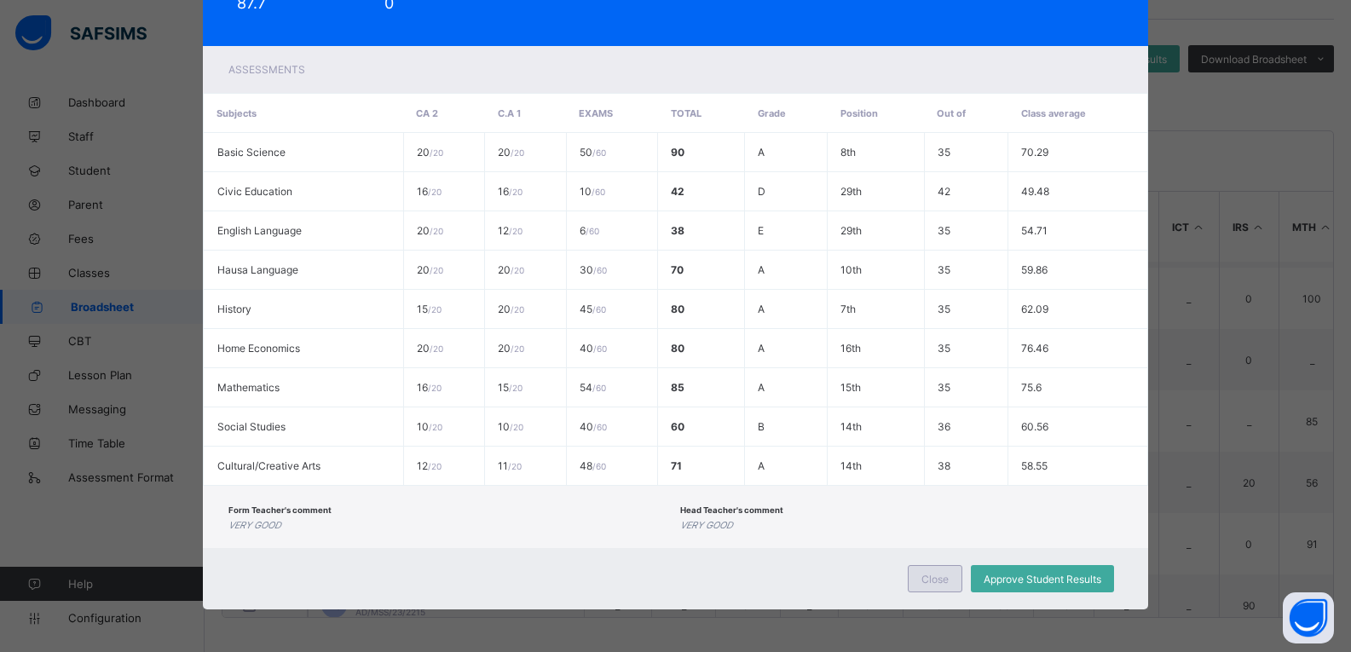
click at [929, 576] on span "Close" at bounding box center [935, 579] width 27 height 13
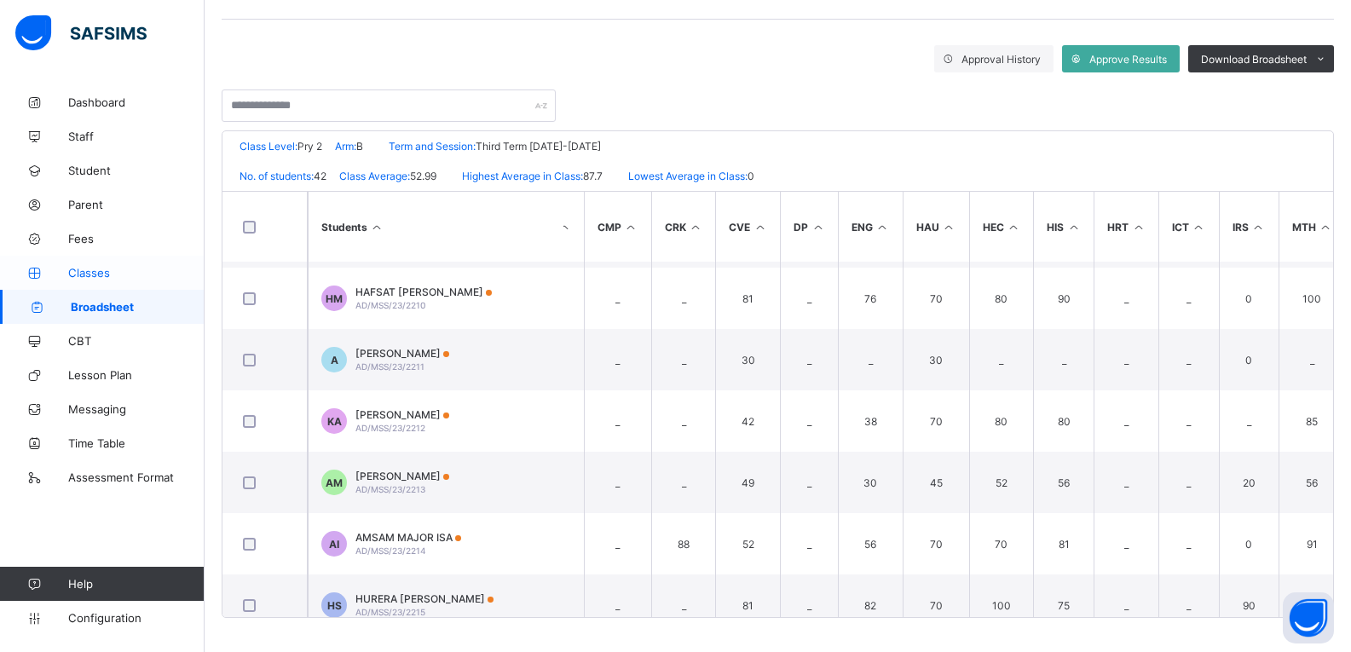
click at [96, 280] on link "Classes" at bounding box center [102, 273] width 205 height 34
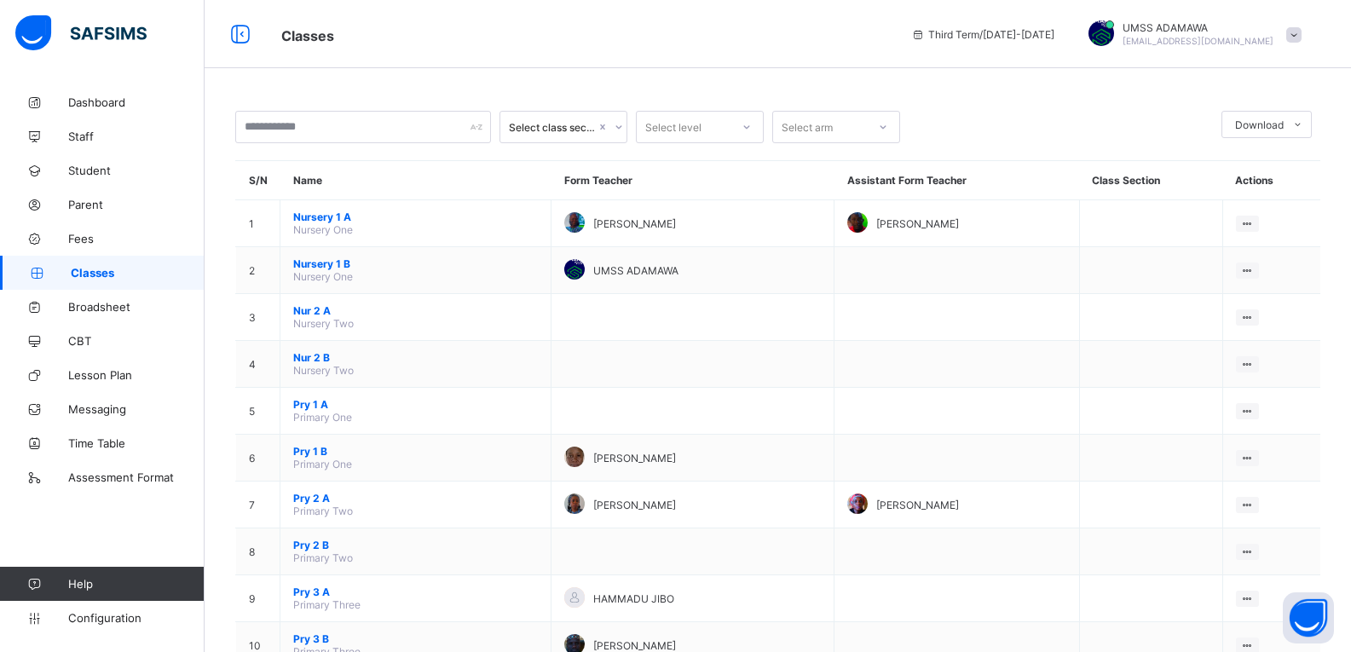
drag, startPoint x: 1349, startPoint y: 259, endPoint x: 1341, endPoint y: 297, distance: 38.3
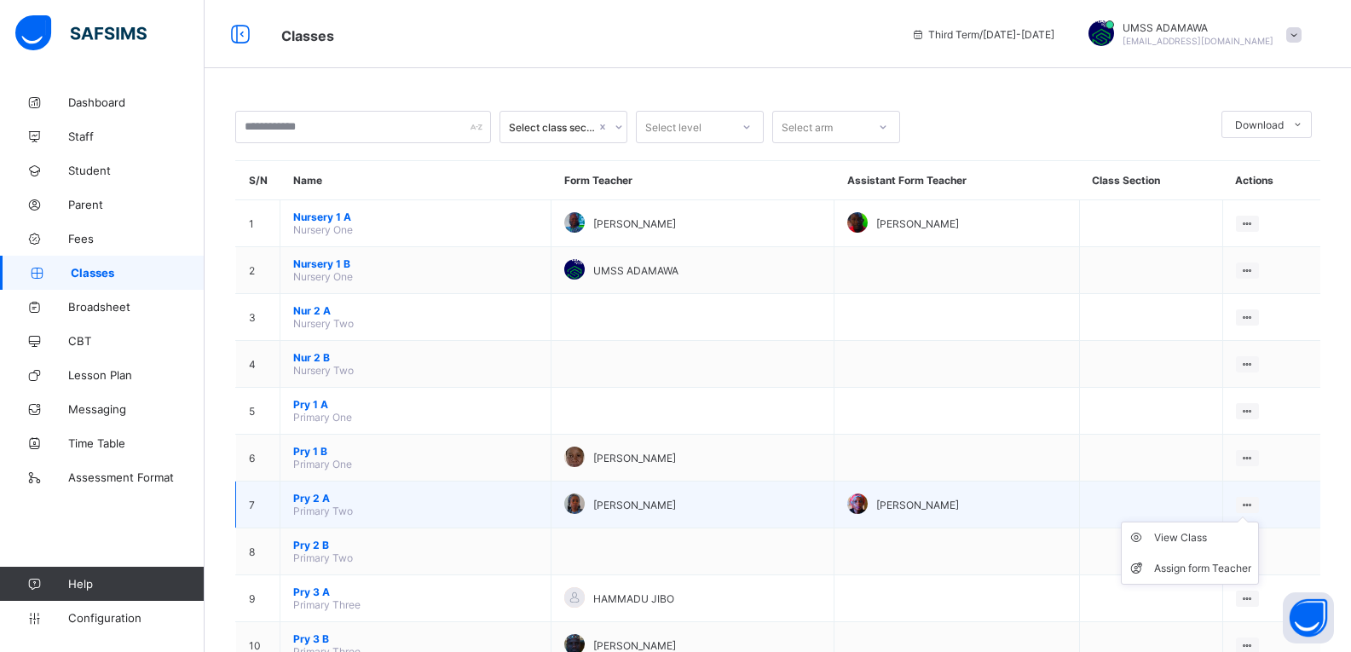
click at [1214, 530] on ul "View Class Assign form Teacher" at bounding box center [1190, 553] width 138 height 63
click at [1212, 532] on div "View Class" at bounding box center [1202, 537] width 97 height 17
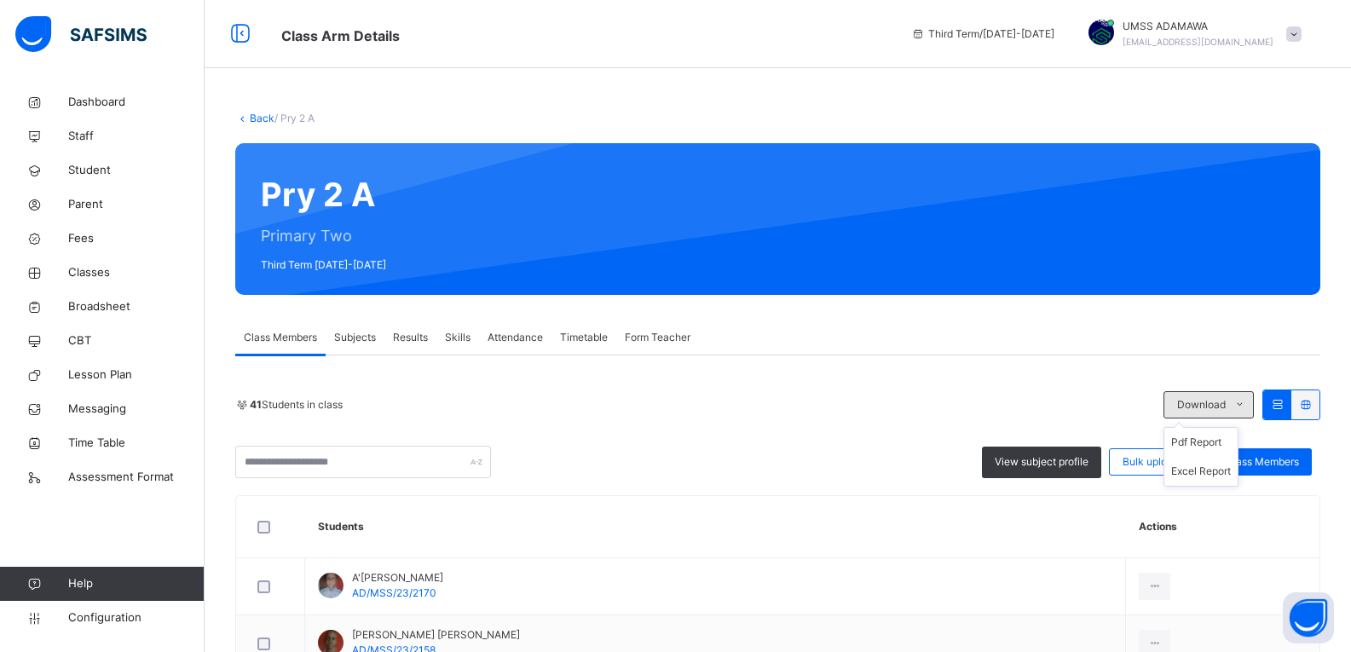
click at [1246, 402] on icon at bounding box center [1239, 405] width 13 height 14
click at [1224, 465] on li "Excel Report" at bounding box center [1200, 471] width 73 height 29
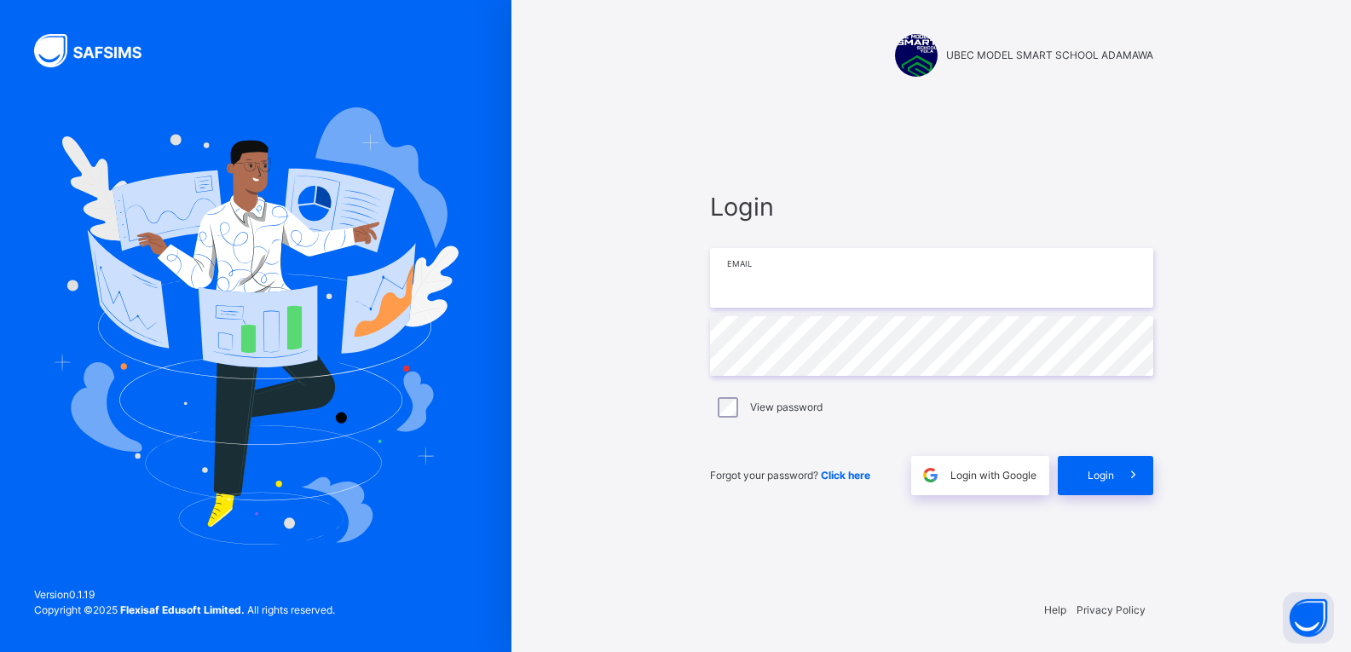
type input "**********"
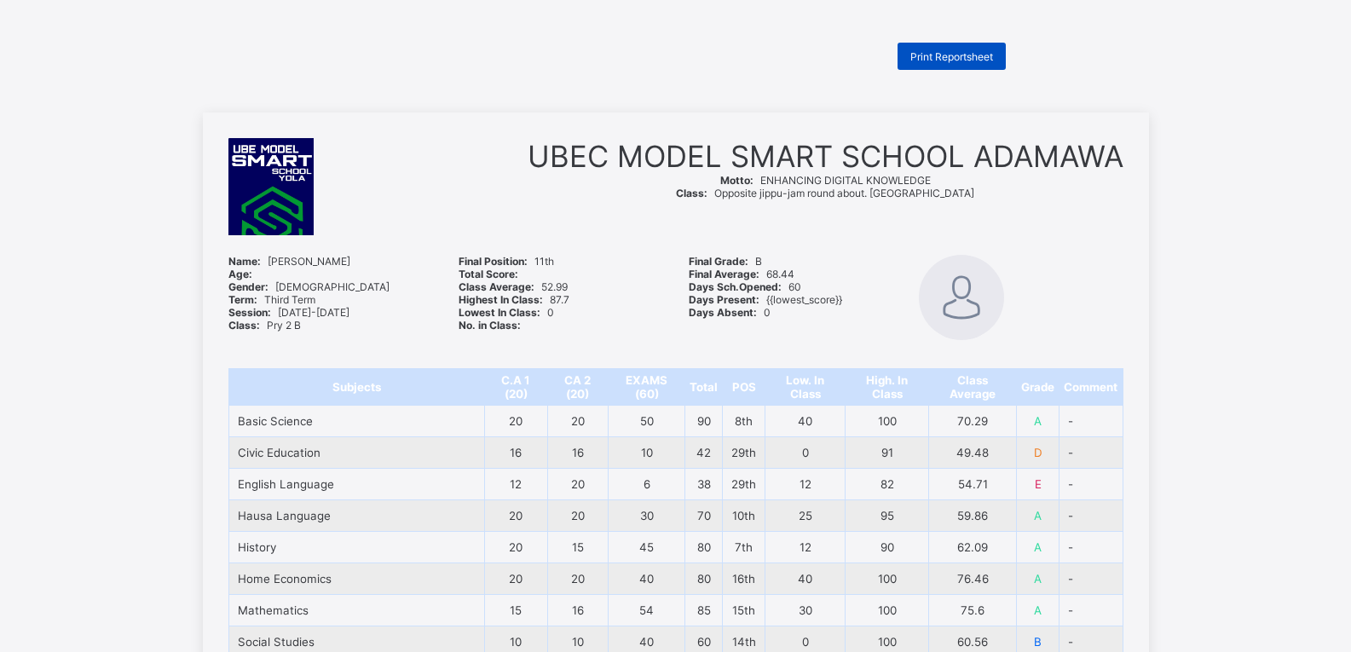
click at [945, 56] on span "Print Reportsheet" at bounding box center [951, 56] width 83 height 13
